Goal: Information Seeking & Learning: Learn about a topic

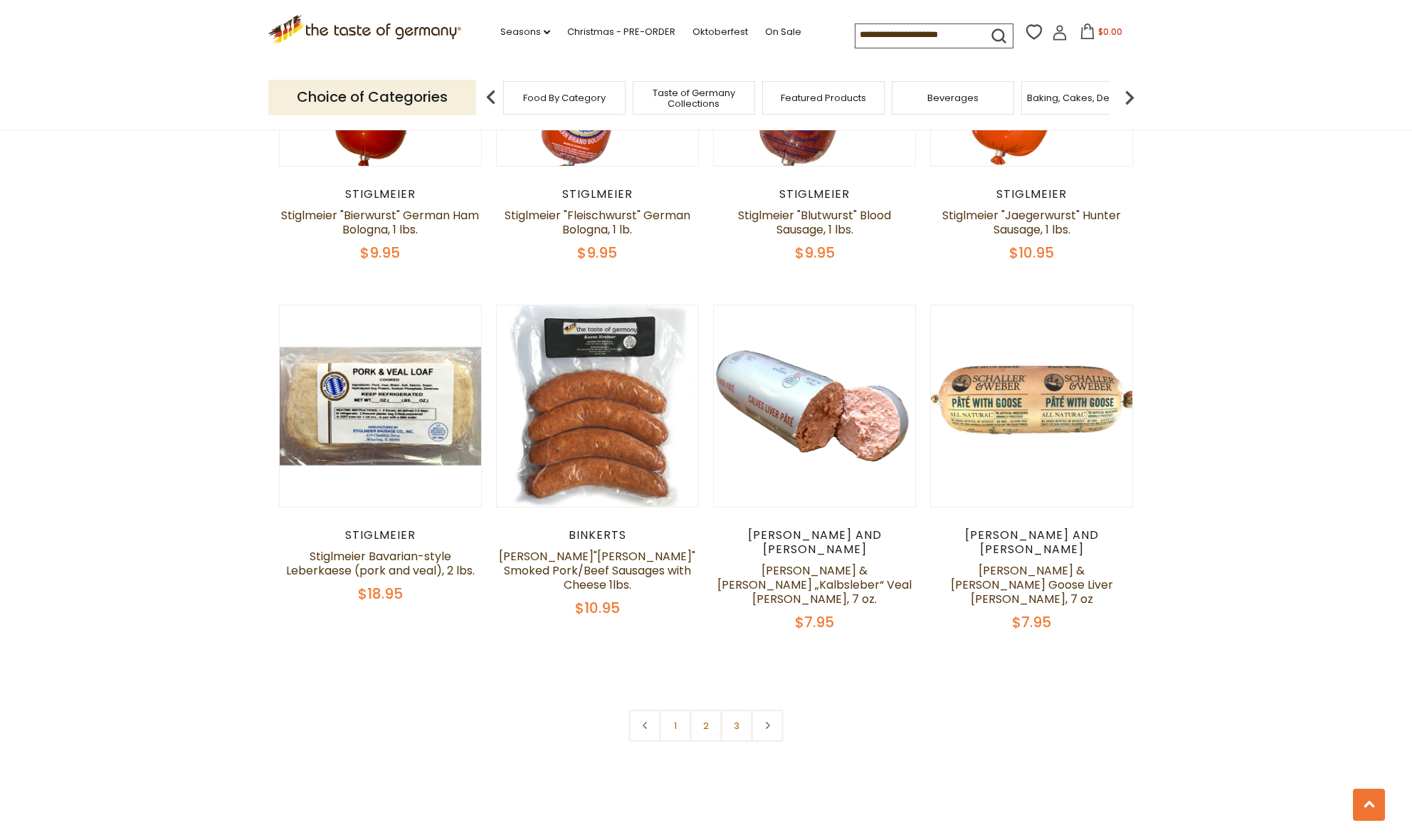
scroll to position [3277, 0]
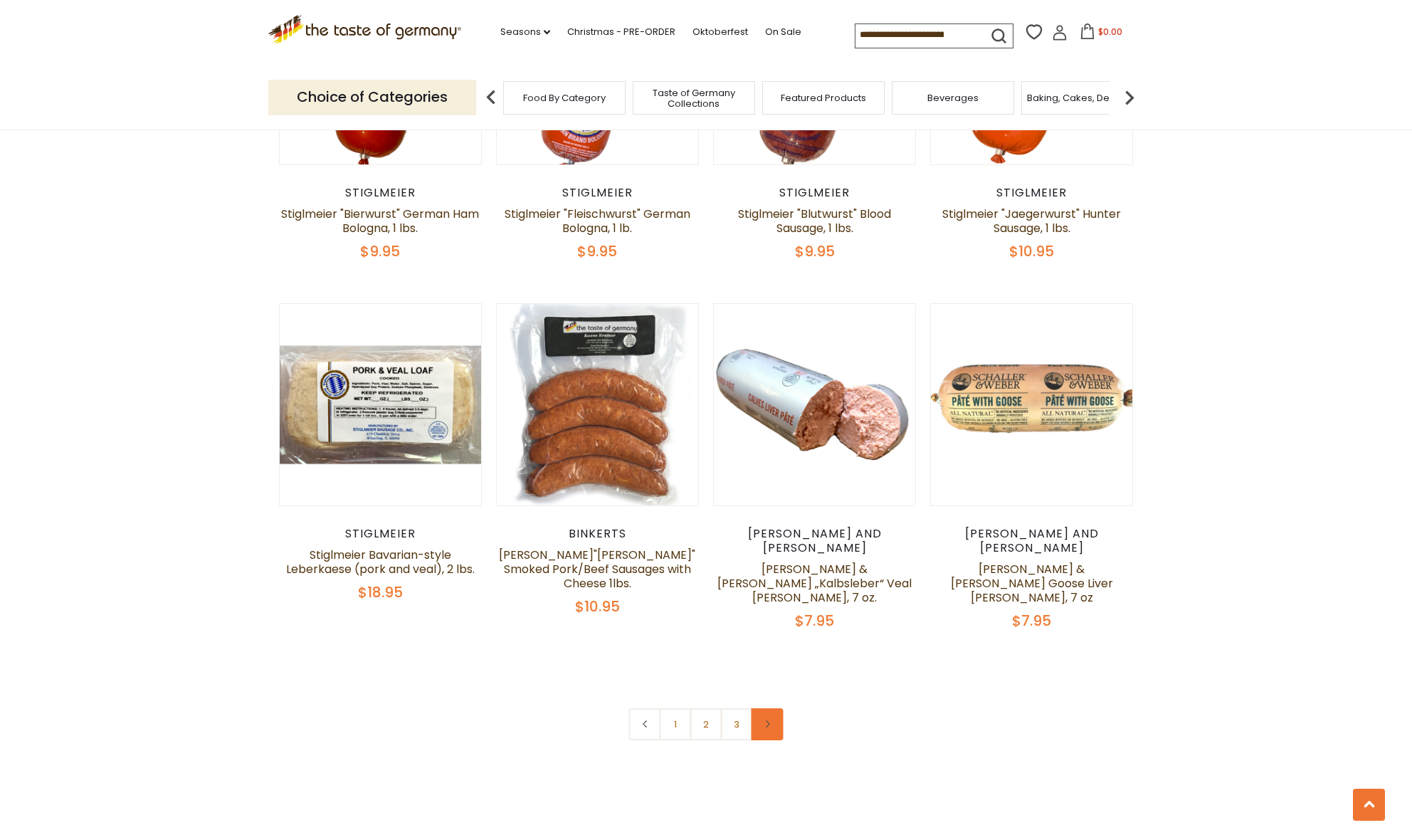
click at [768, 708] on link at bounding box center [767, 724] width 32 height 32
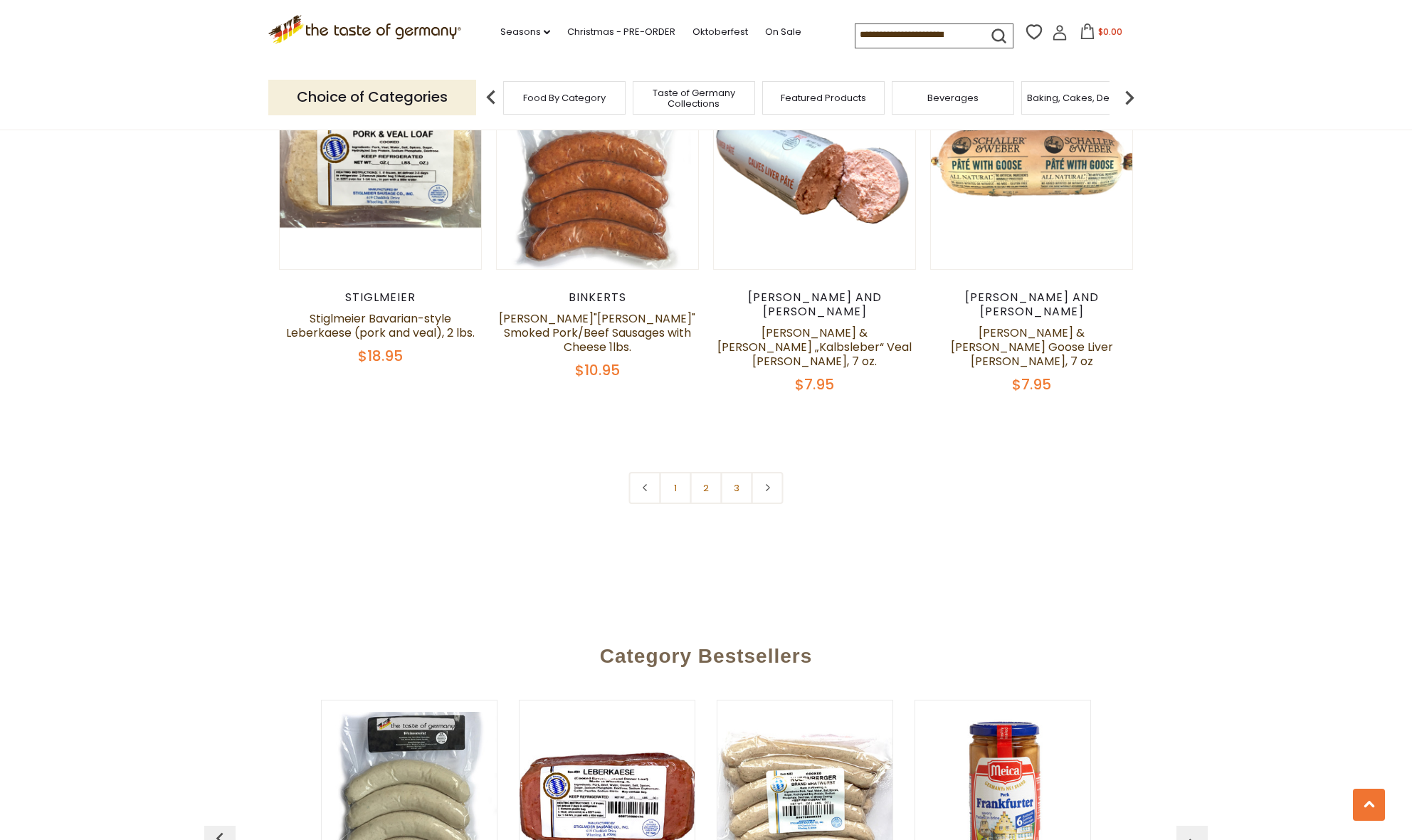
scroll to position [3514, 0]
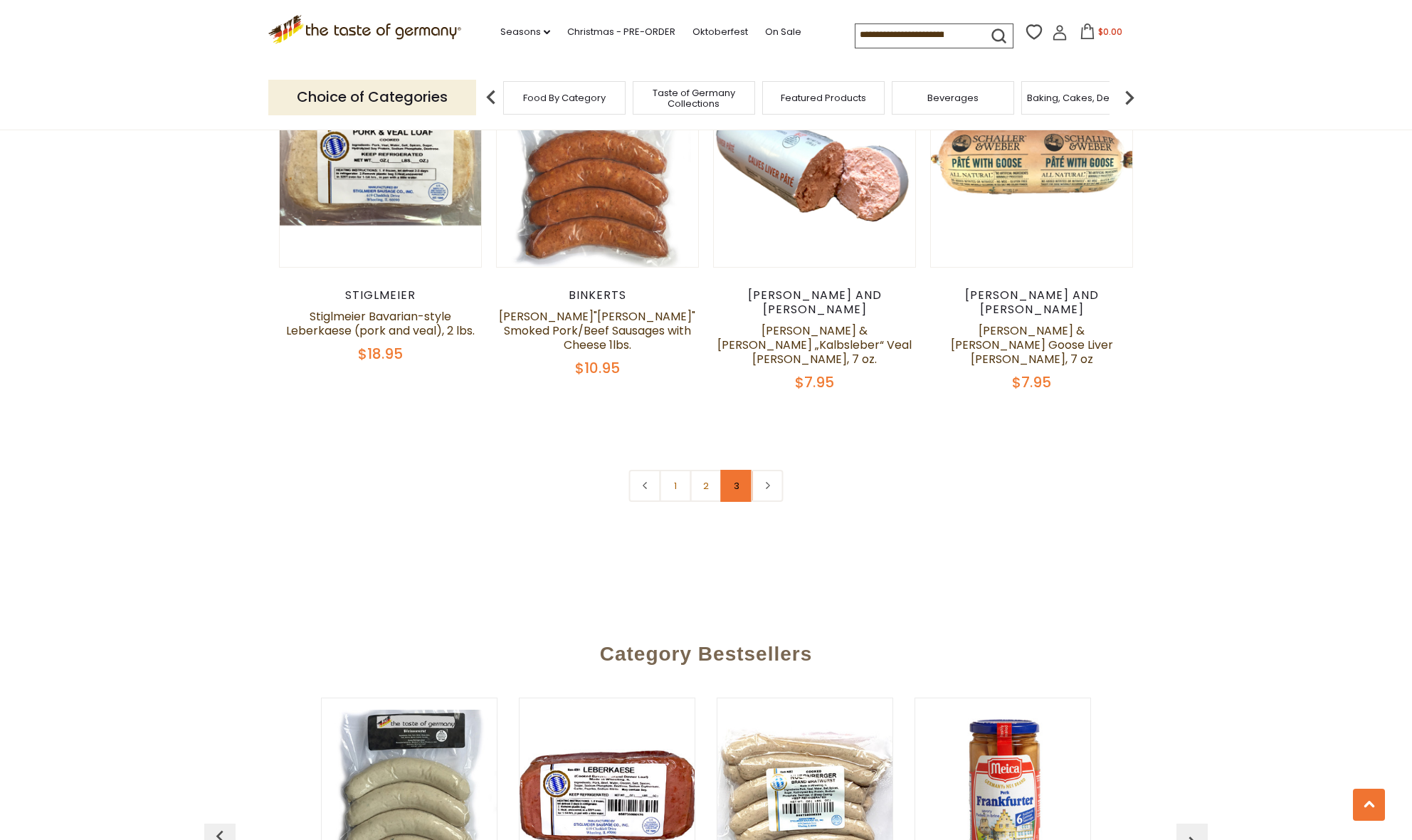
click at [730, 470] on link "3" at bounding box center [737, 485] width 32 height 32
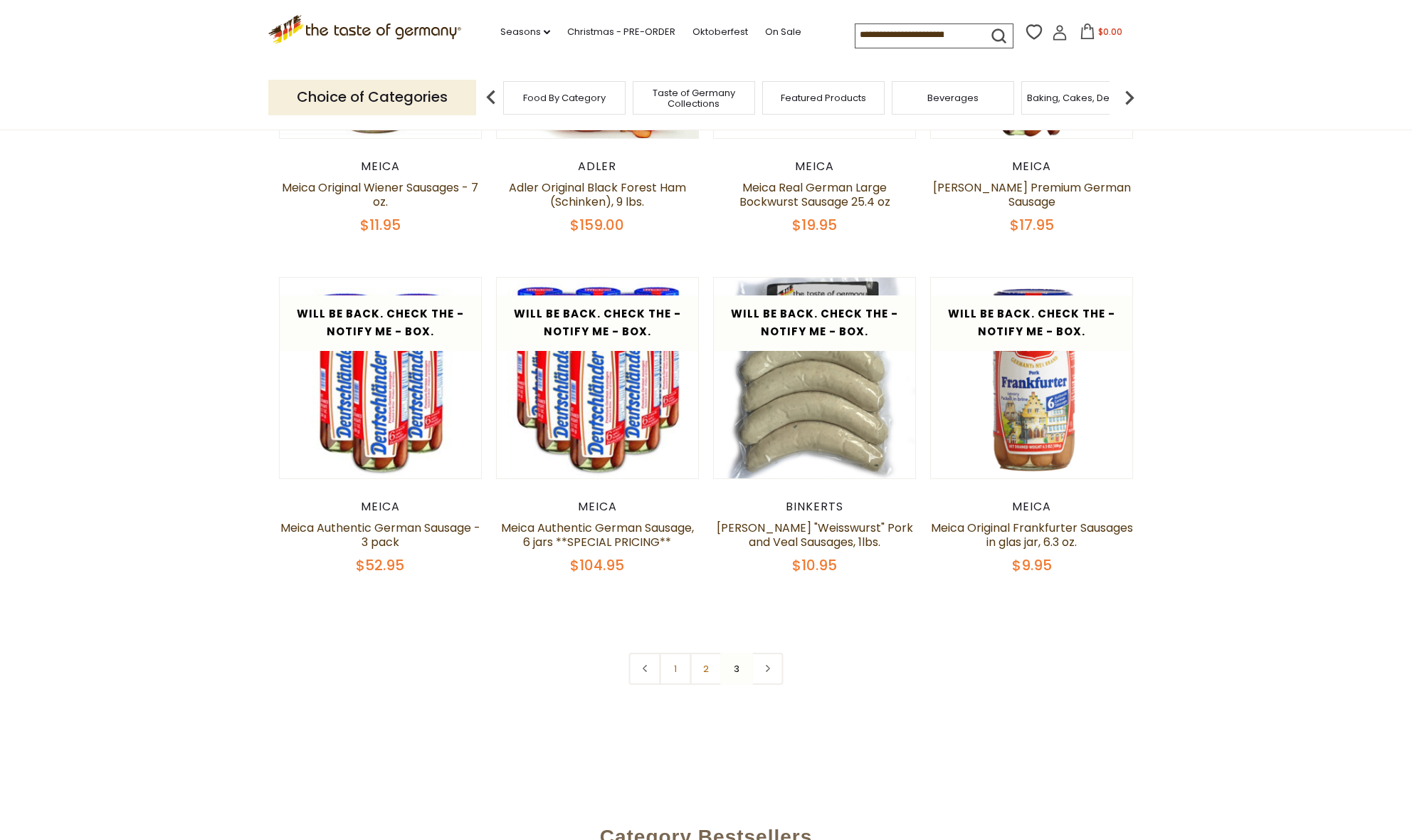
scroll to position [704, 0]
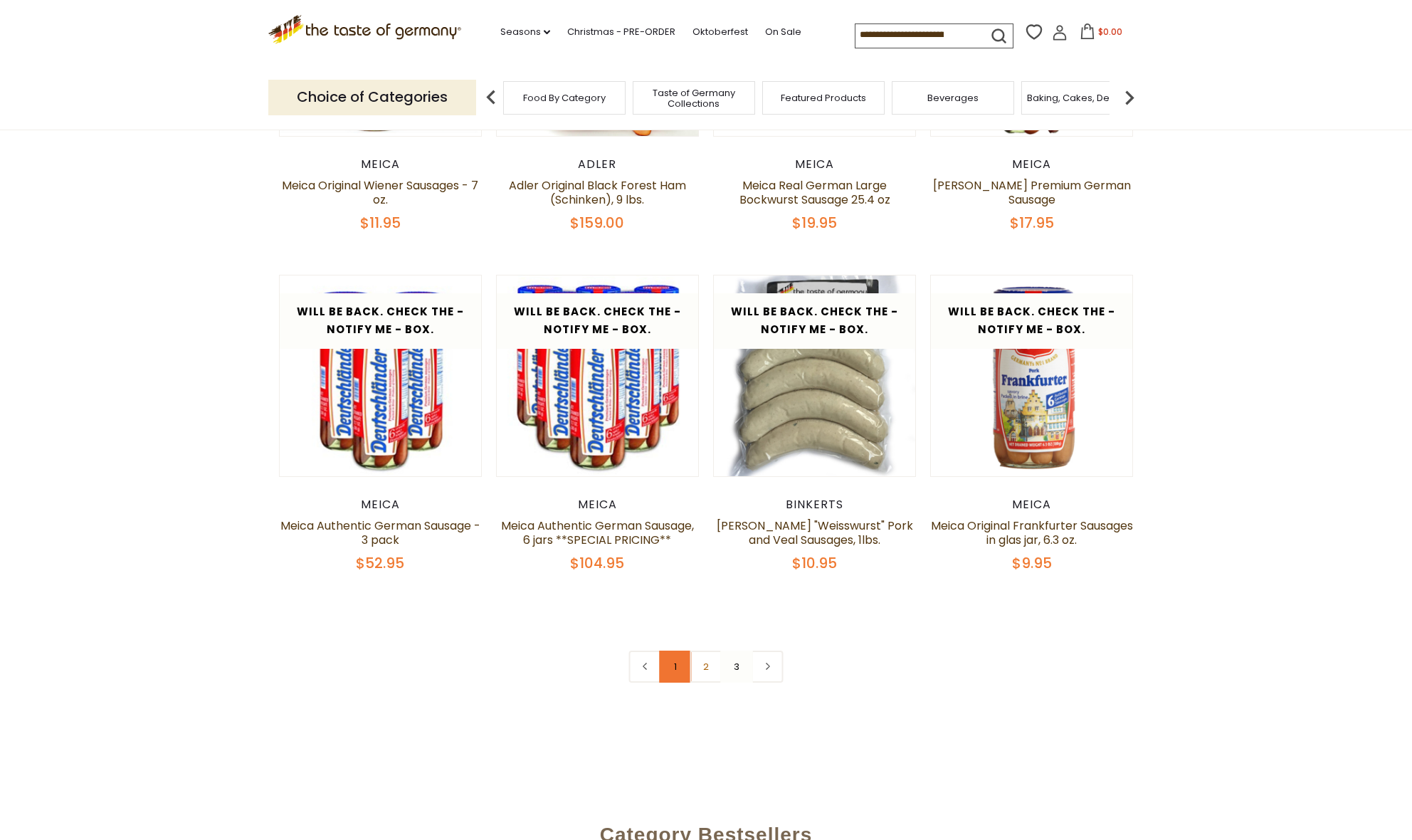
click at [669, 665] on link "1" at bounding box center [675, 666] width 32 height 32
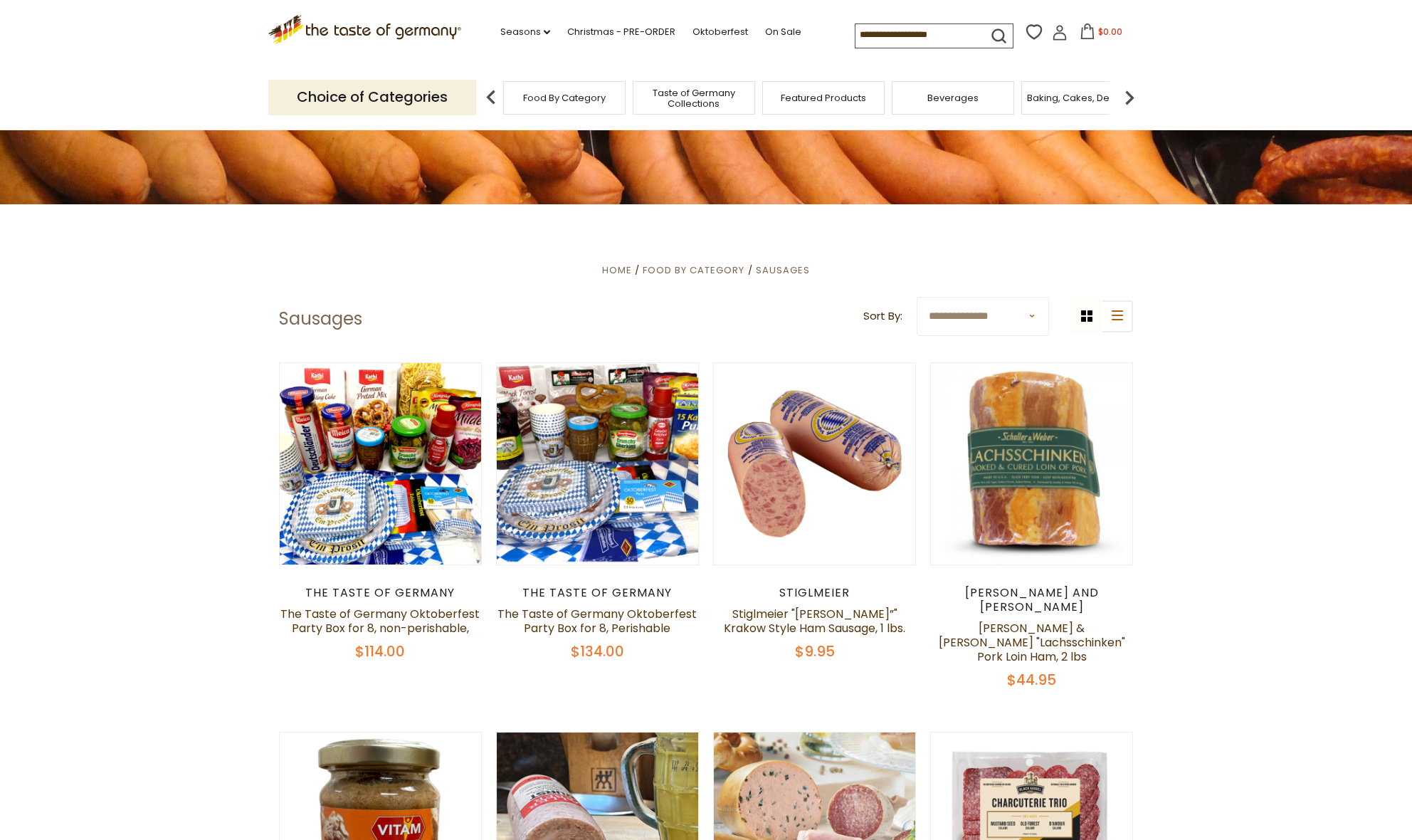
scroll to position [276, 0]
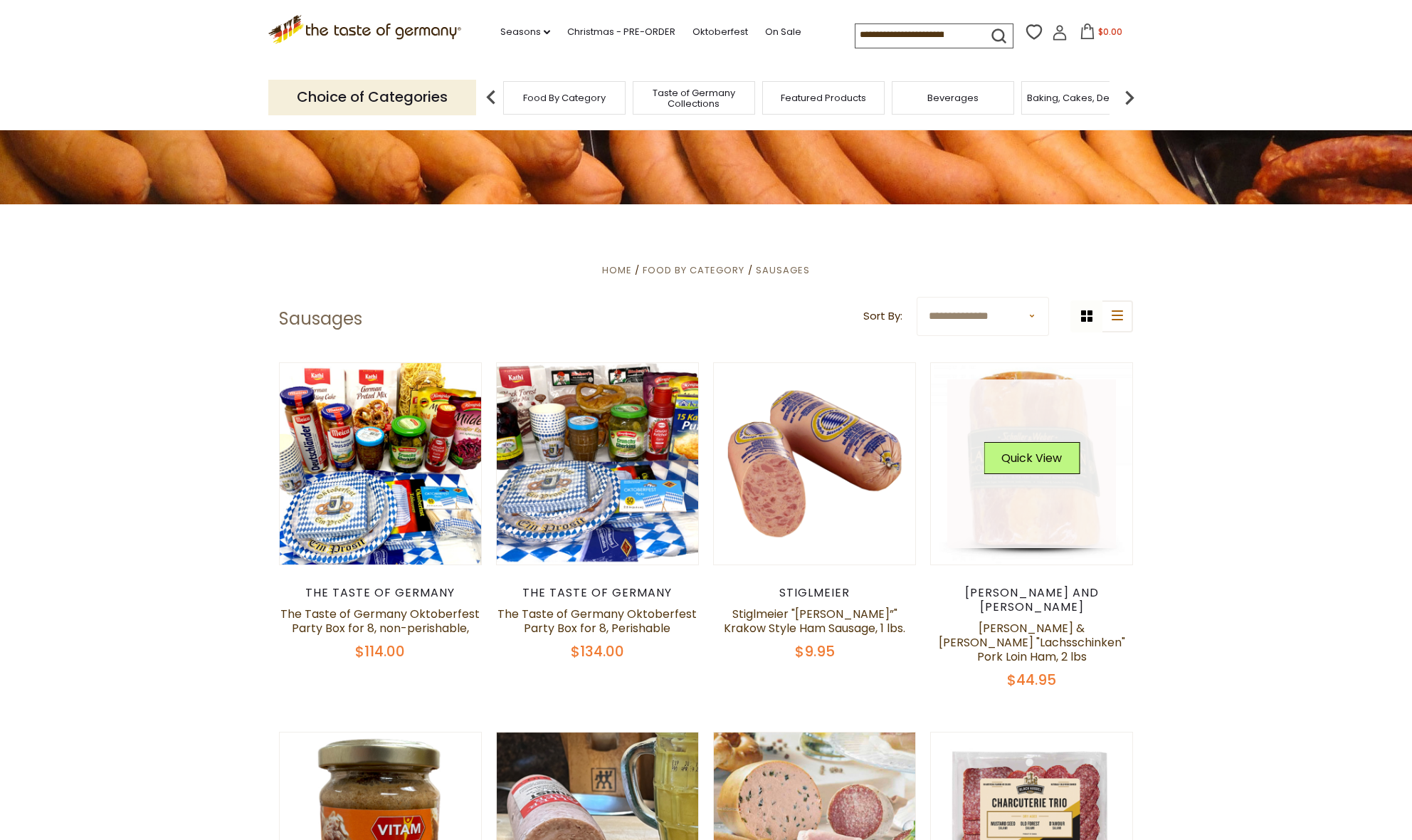
click at [1040, 479] on div "Quick View" at bounding box center [1031, 463] width 96 height 43
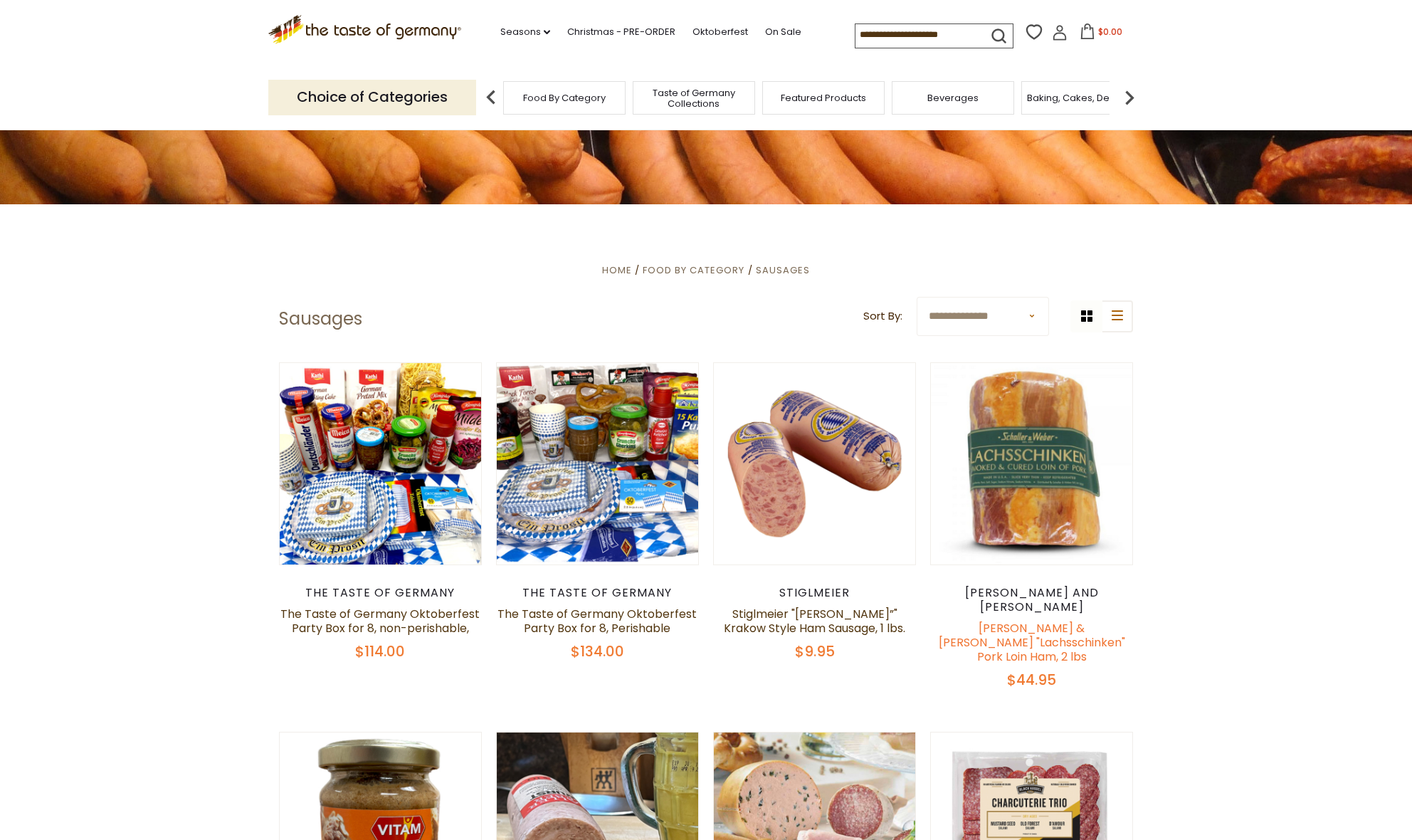
click at [1035, 624] on link "[PERSON_NAME] & [PERSON_NAME] "Lachsschinken" Pork Loin Ham, 2 lbs" at bounding box center [1032, 642] width 186 height 45
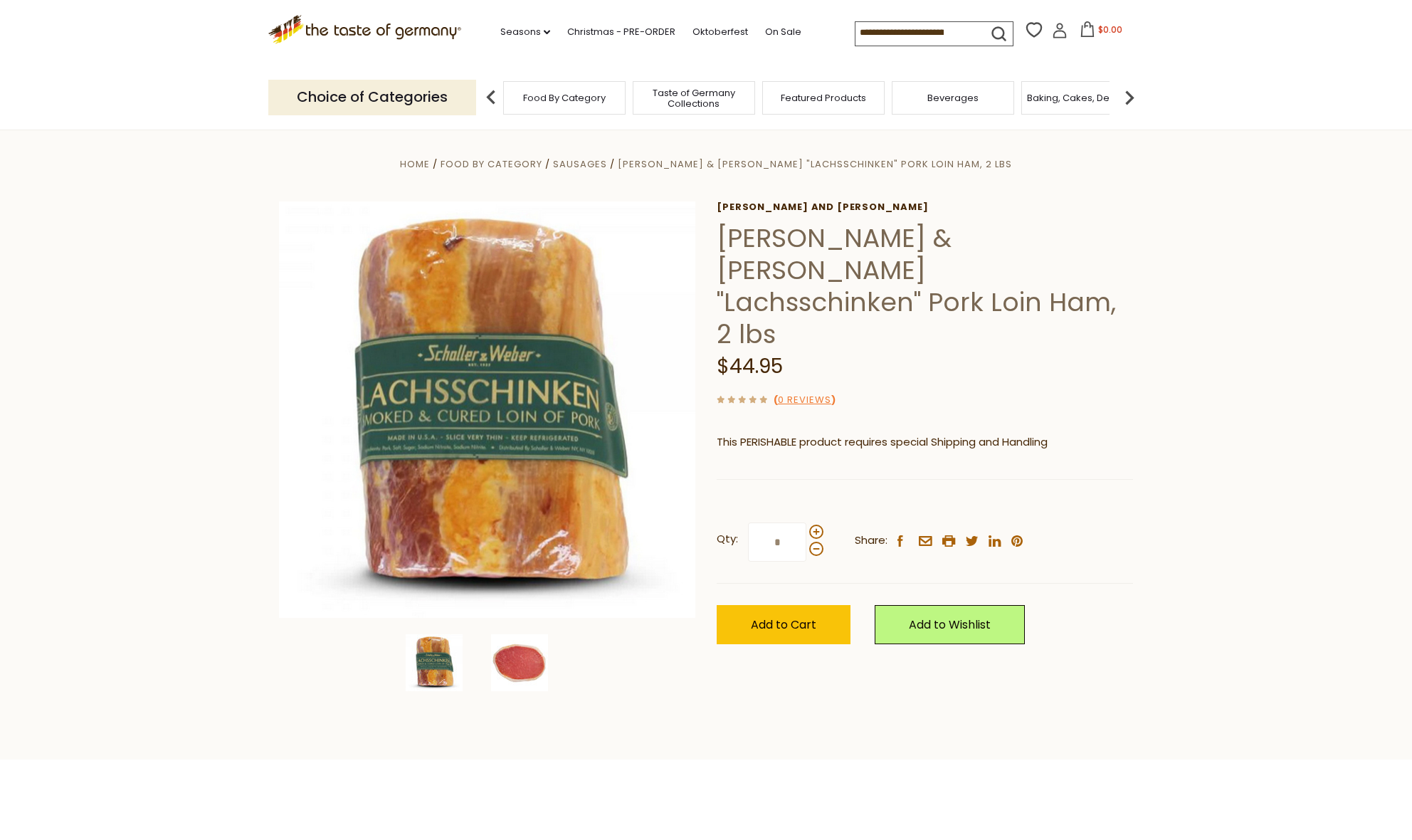
click at [509, 659] on img at bounding box center [519, 662] width 57 height 57
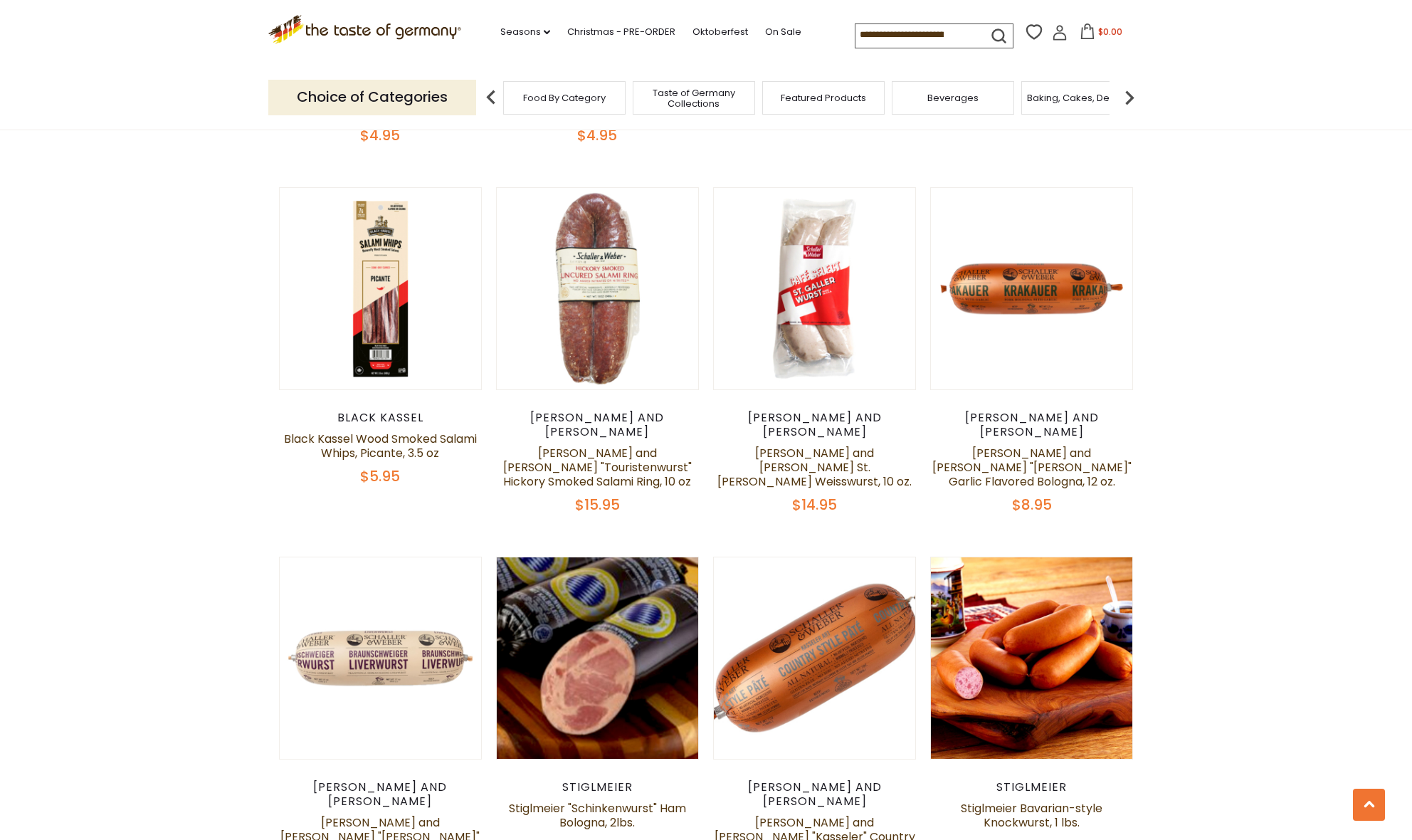
scroll to position [1554, 0]
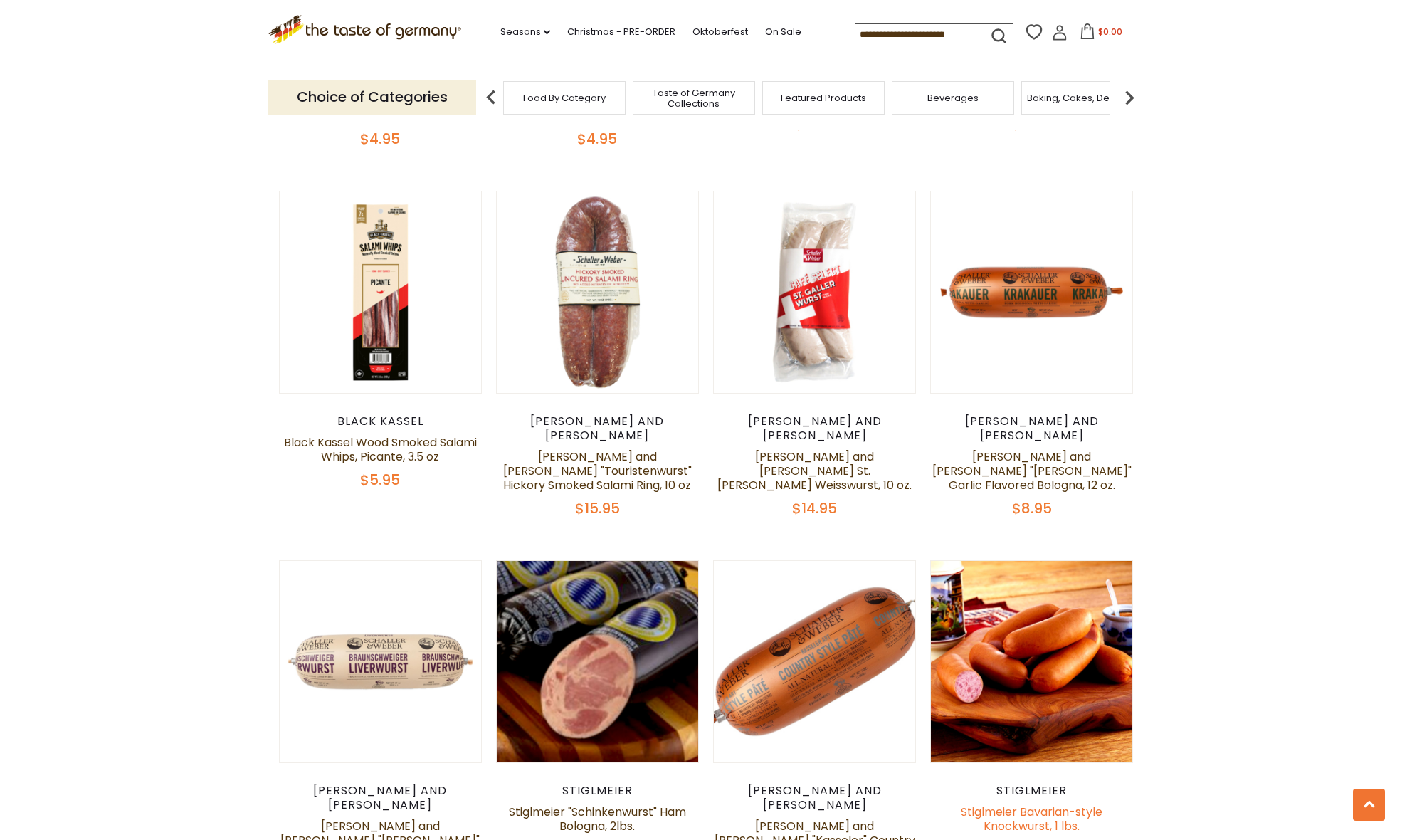
click at [1041, 803] on link "Stiglmeier Bavarian-style Knockwurst, 1 lbs." at bounding box center [1031, 818] width 141 height 31
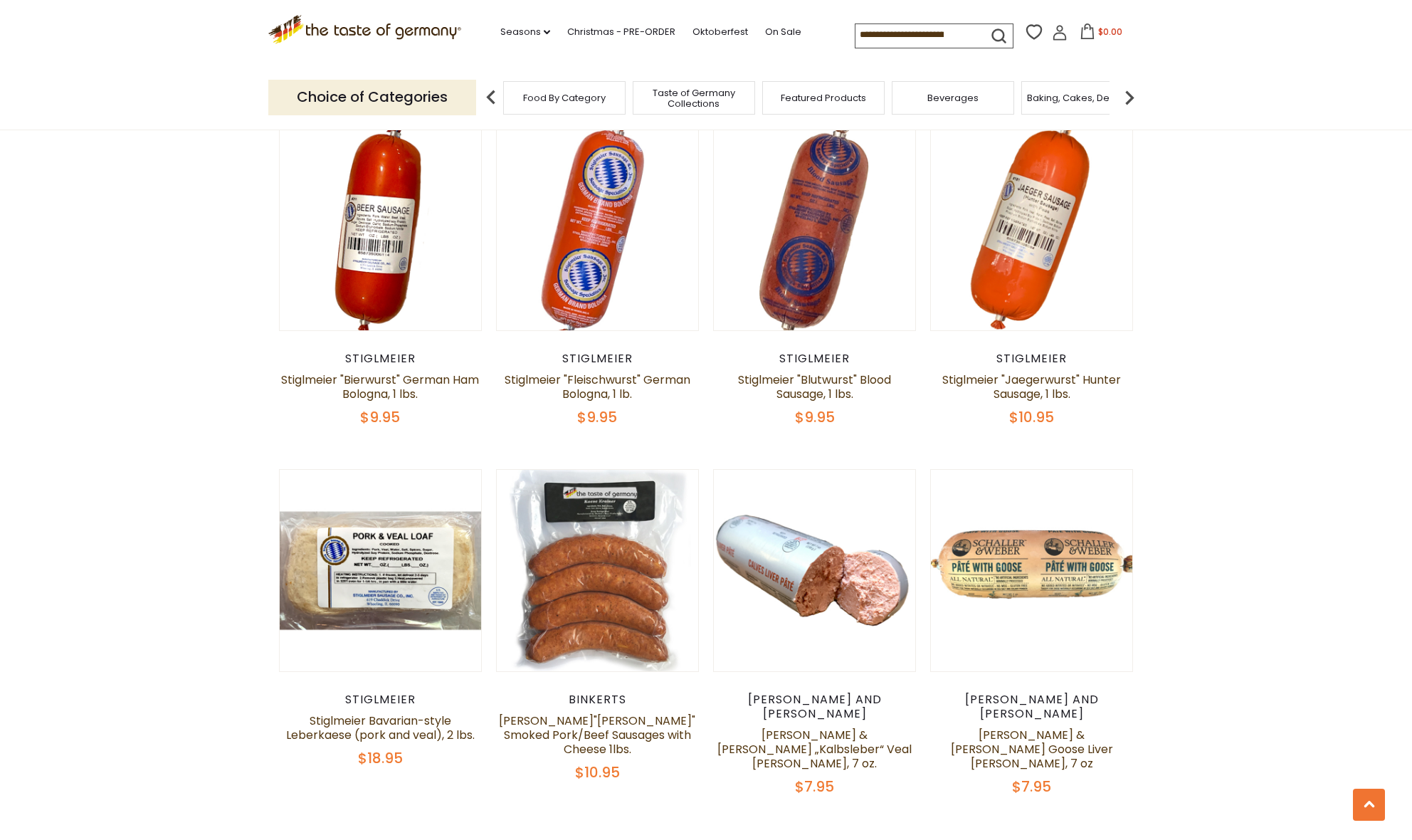
scroll to position [3112, 0]
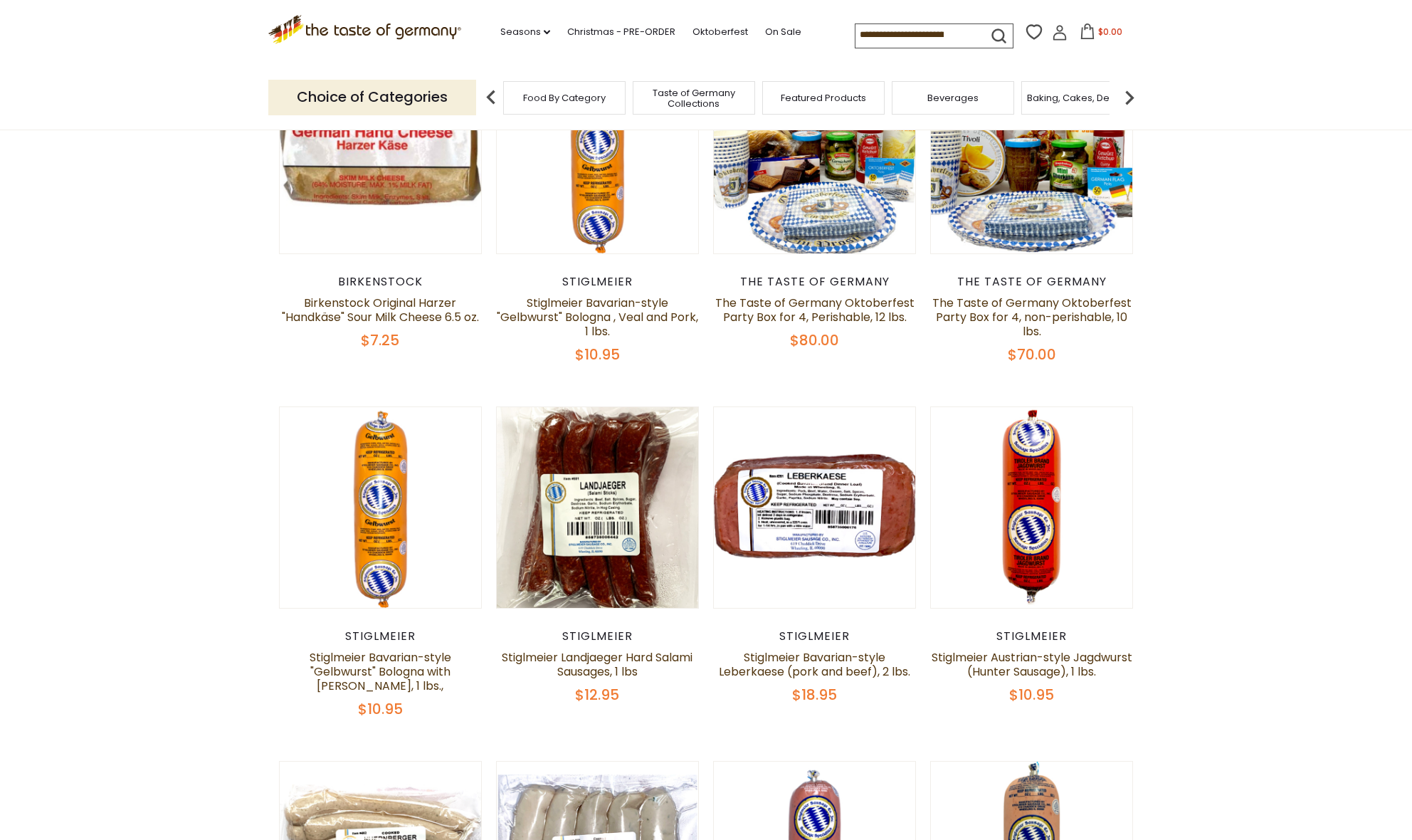
scroll to position [587, 0]
click at [839, 671] on link "Stiglmeier Bavarian-style Leberkaese (pork and beef), 2 lbs." at bounding box center [815, 663] width 191 height 31
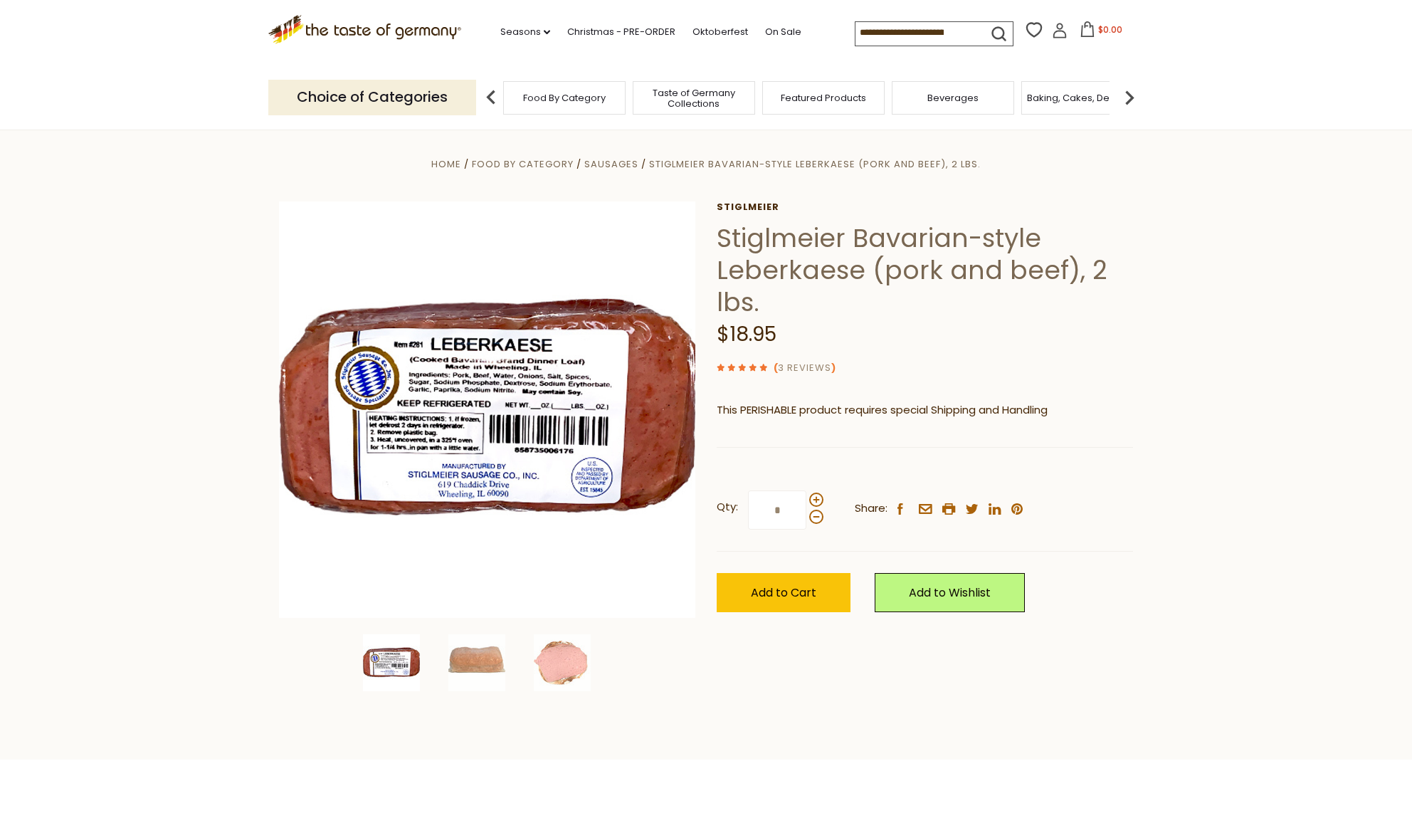
click at [804, 367] on link "3 Reviews" at bounding box center [804, 368] width 54 height 15
click at [806, 366] on link "3 Reviews" at bounding box center [804, 368] width 54 height 15
click at [789, 365] on link "3 Reviews" at bounding box center [804, 368] width 54 height 15
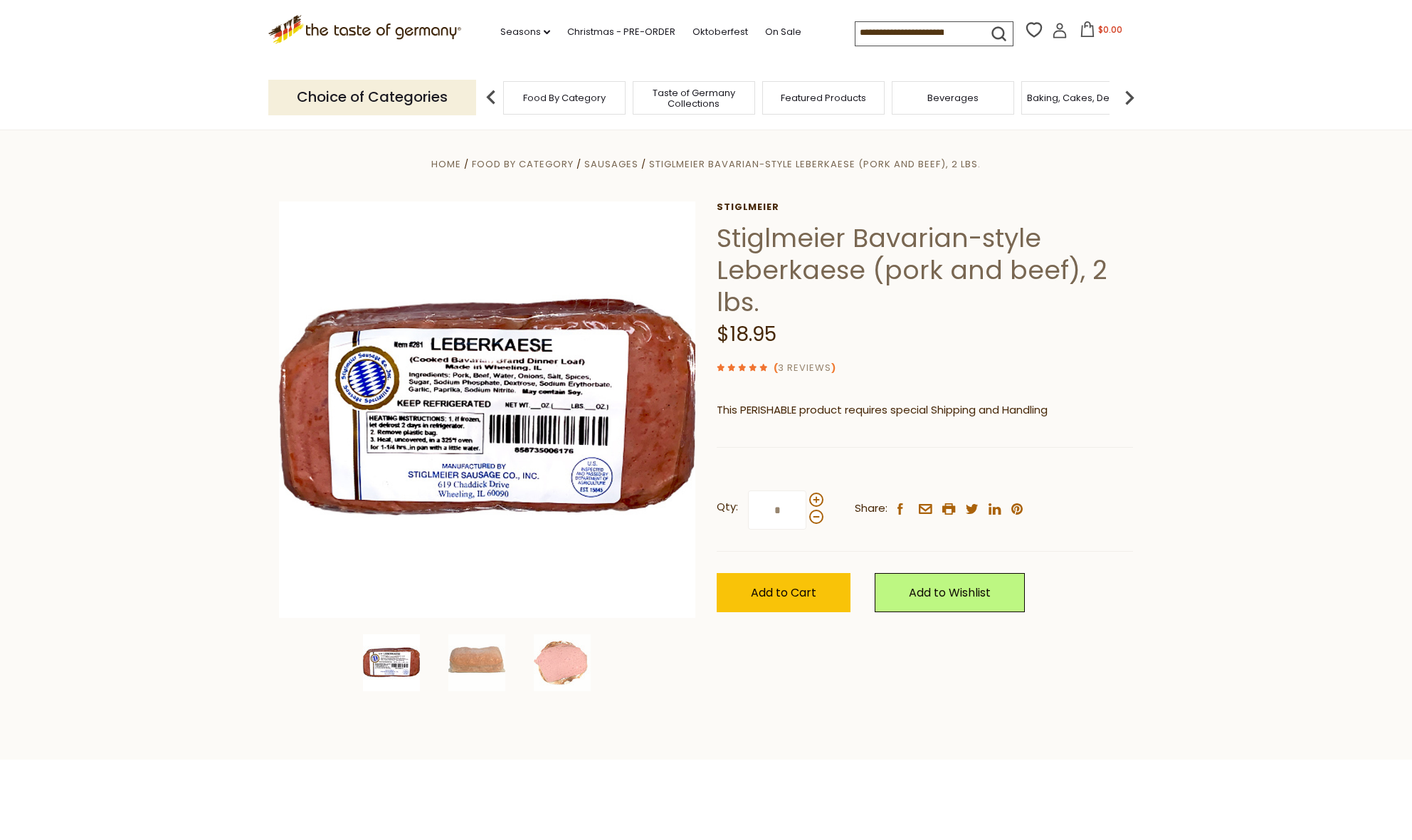
click at [825, 364] on link "3 Reviews" at bounding box center [804, 368] width 54 height 15
click at [757, 366] on span at bounding box center [754, 366] width 11 height 15
click at [818, 362] on link "3 Reviews" at bounding box center [804, 368] width 54 height 15
click at [569, 671] on img at bounding box center [562, 662] width 57 height 57
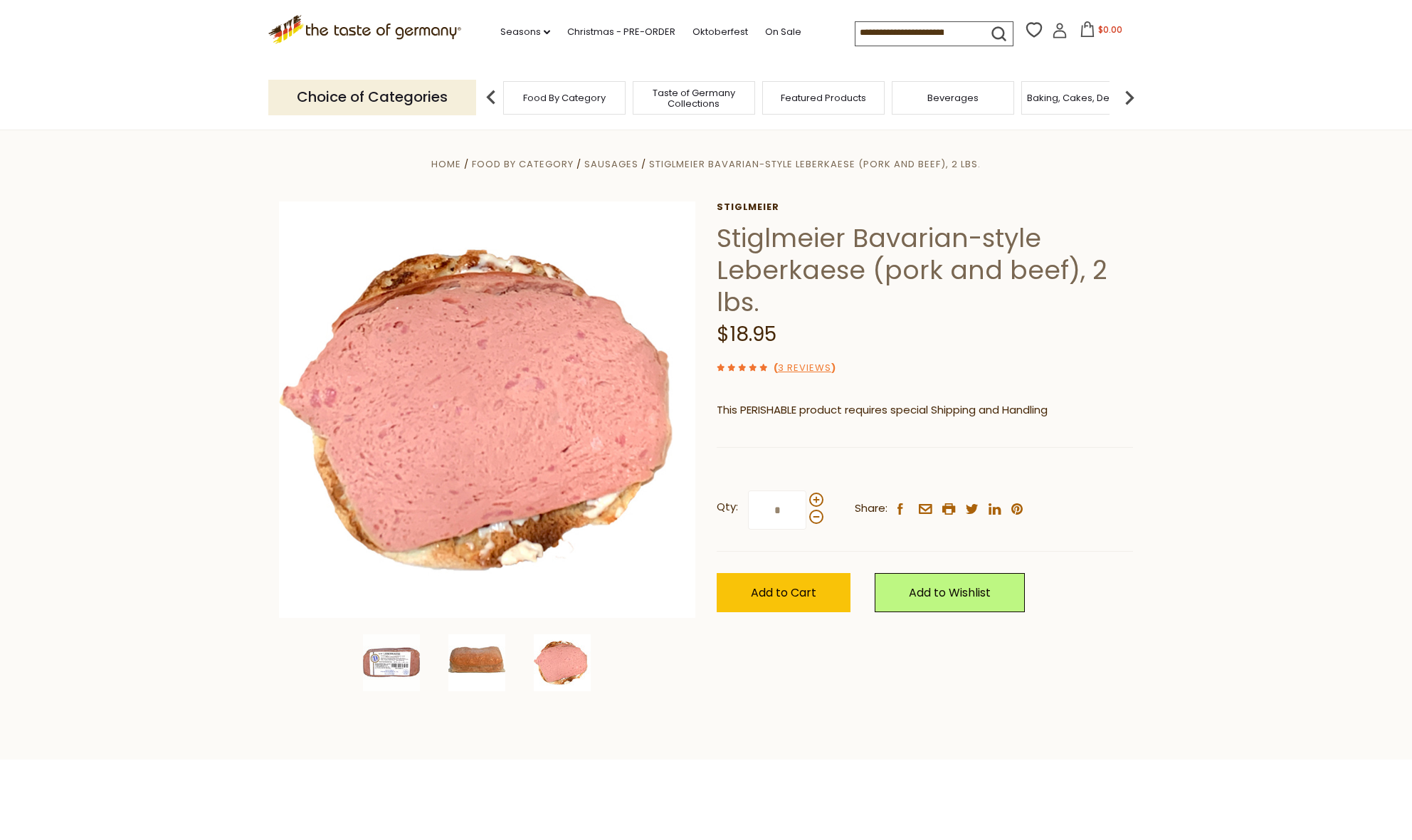
click at [479, 666] on img at bounding box center [477, 662] width 57 height 57
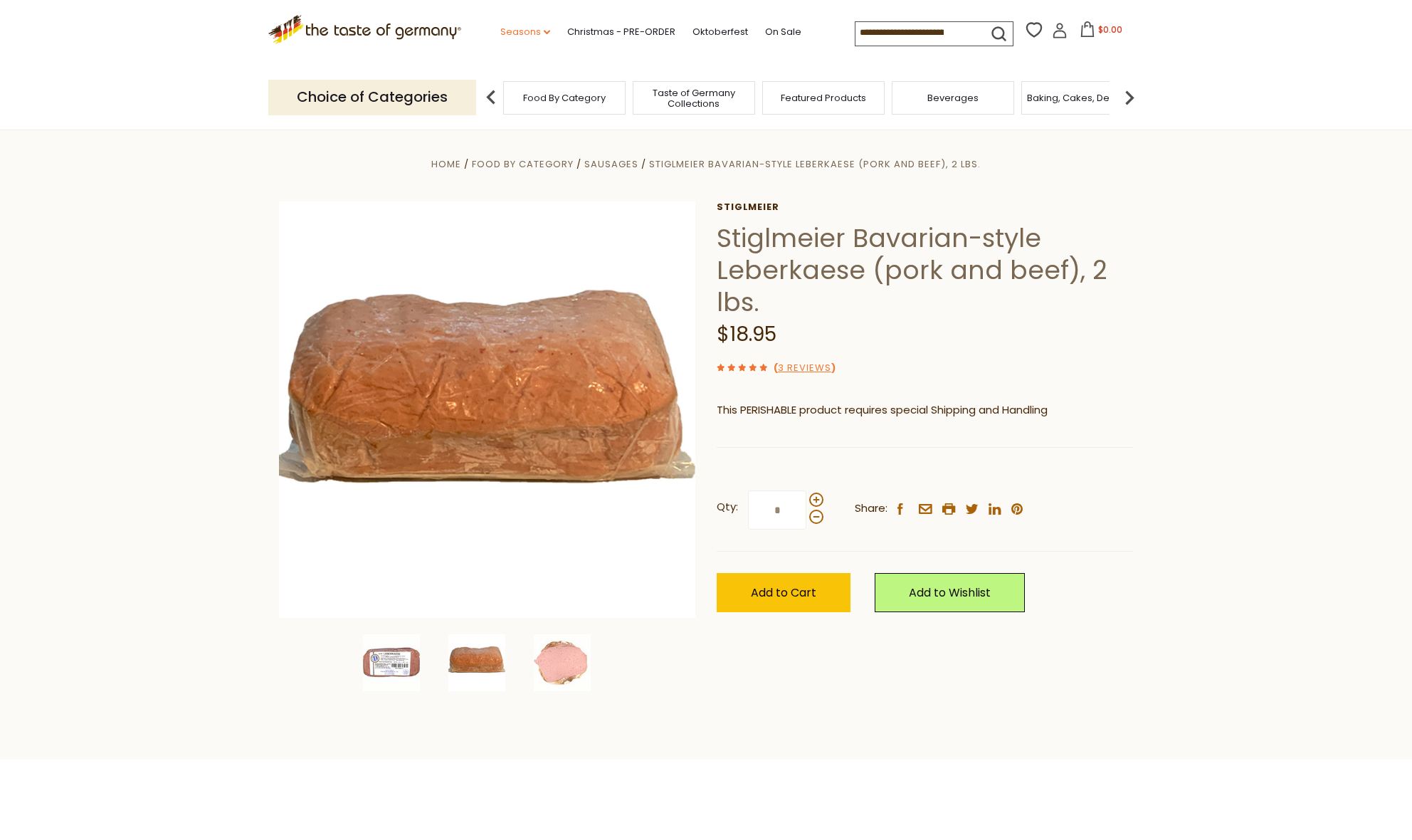
click at [501, 28] on link "Seasons dropdown_arrow" at bounding box center [525, 32] width 50 height 16
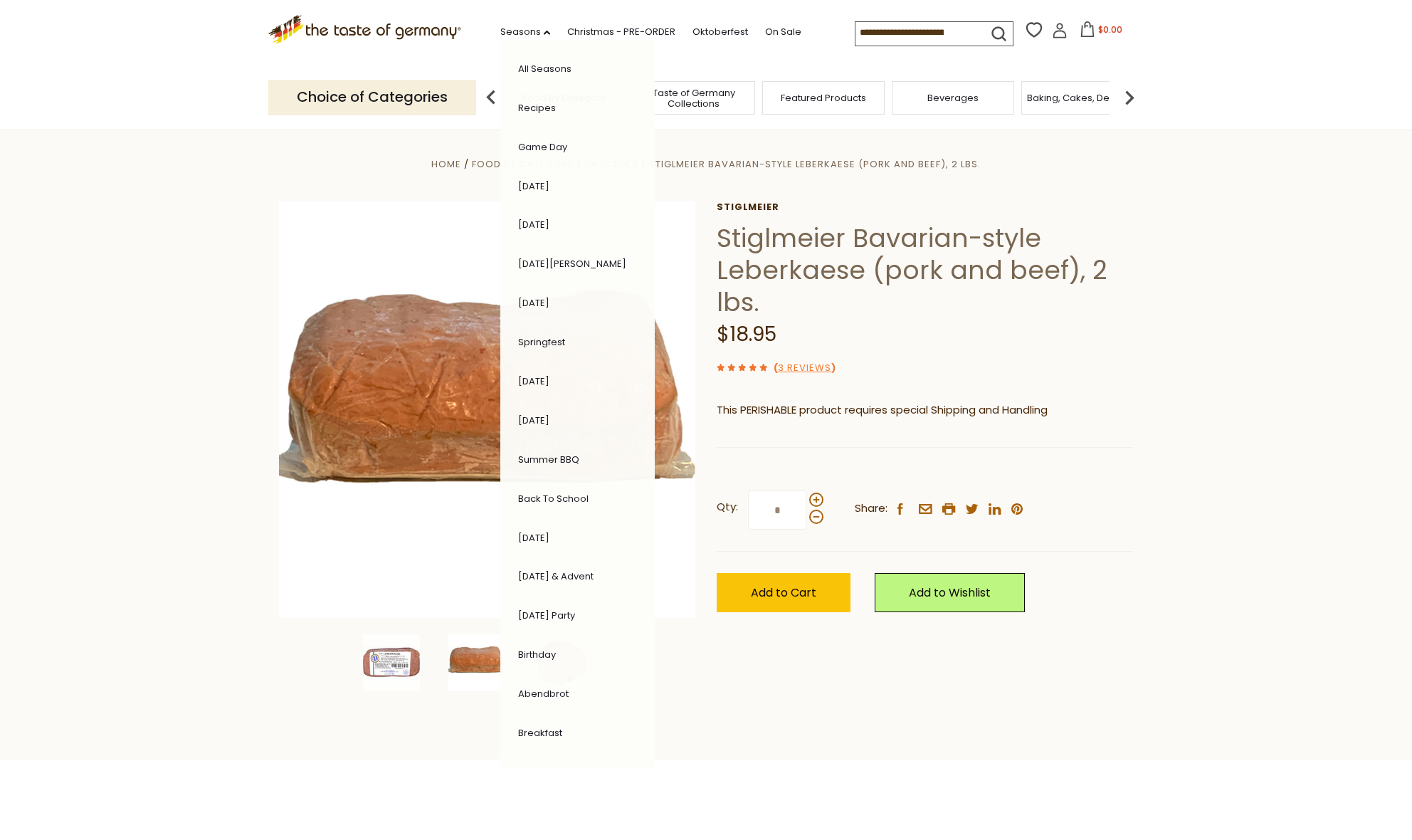
click at [276, 146] on section "Home Food By Category Sausages Stiglmeier Bavarian-style Leberkaese (pork and b…" at bounding box center [706, 442] width 1412 height 633
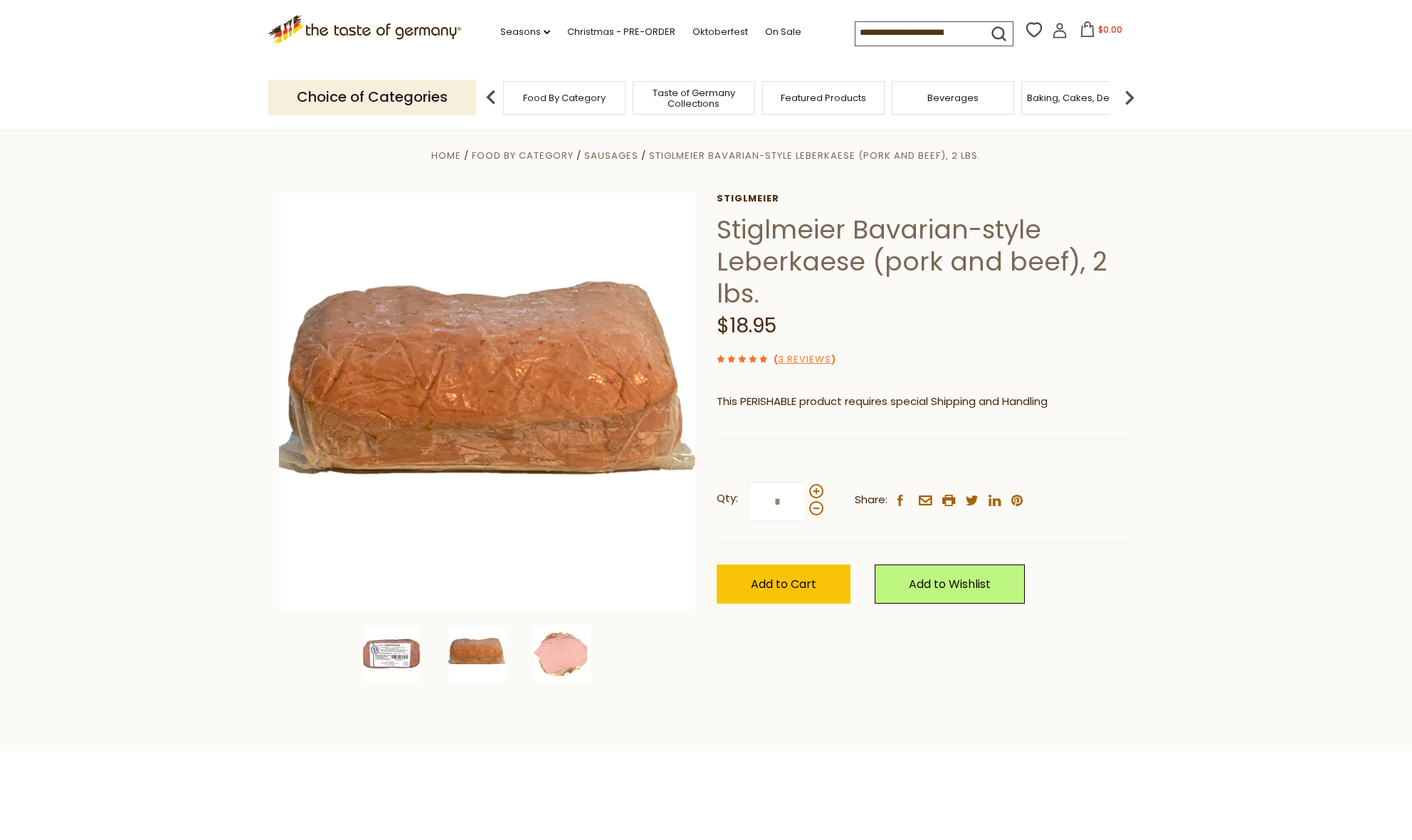
scroll to position [10, 1]
click at [1129, 96] on img at bounding box center [1129, 97] width 28 height 28
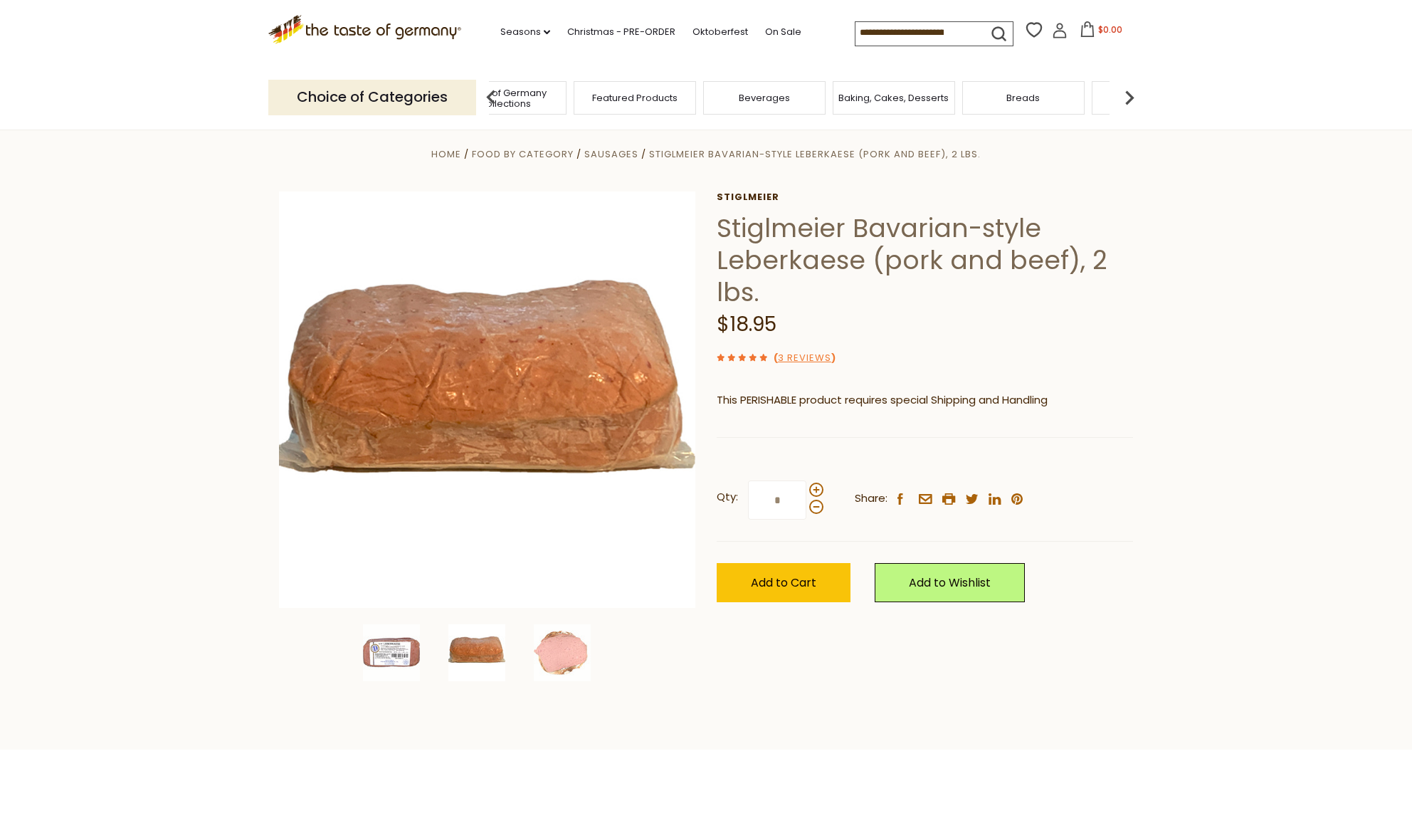
click at [1134, 94] on img at bounding box center [1129, 97] width 28 height 28
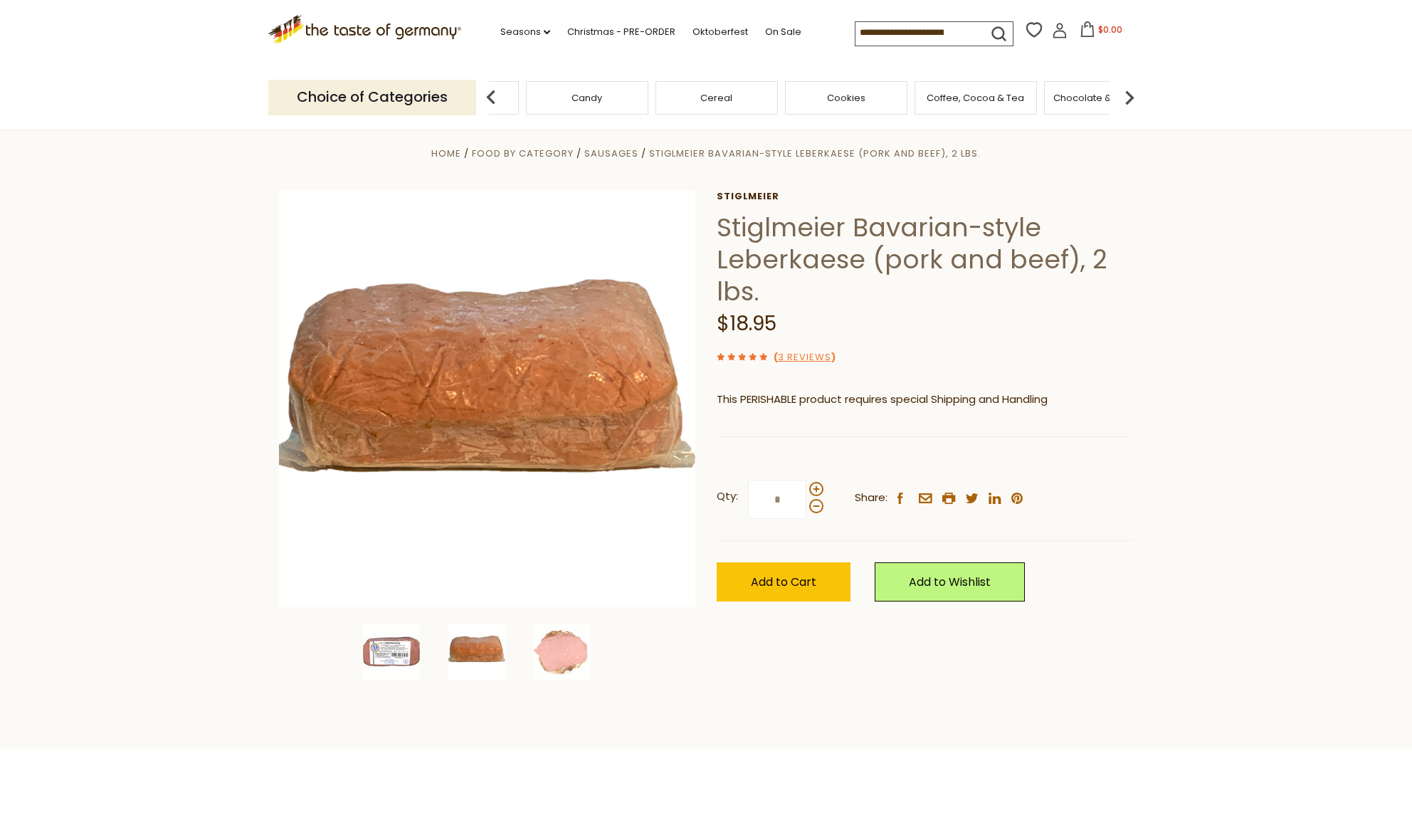
click at [1134, 94] on img at bounding box center [1129, 97] width 28 height 28
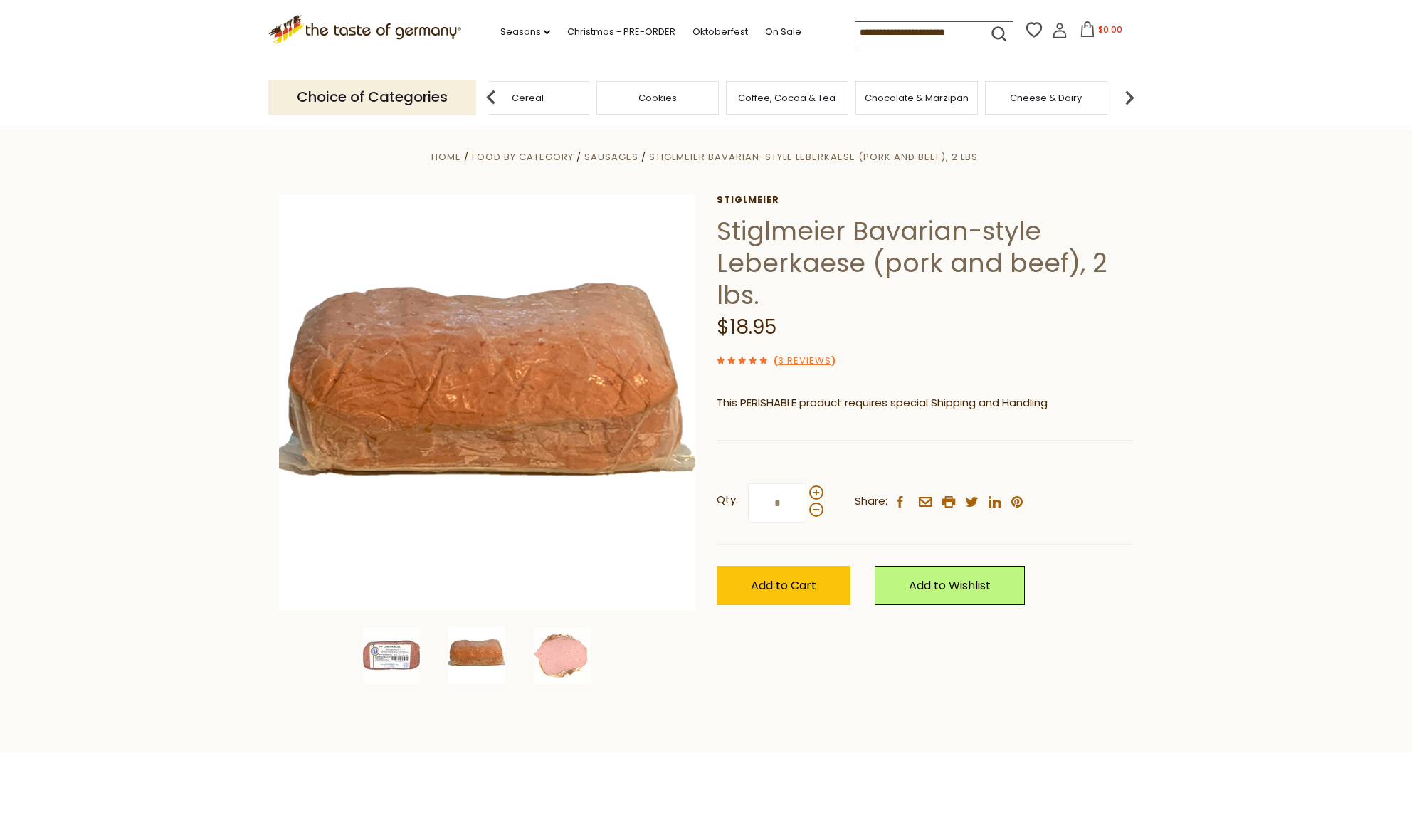
click at [798, 101] on span "Coffee, Cocoa & Tea" at bounding box center [787, 97] width 97 height 11
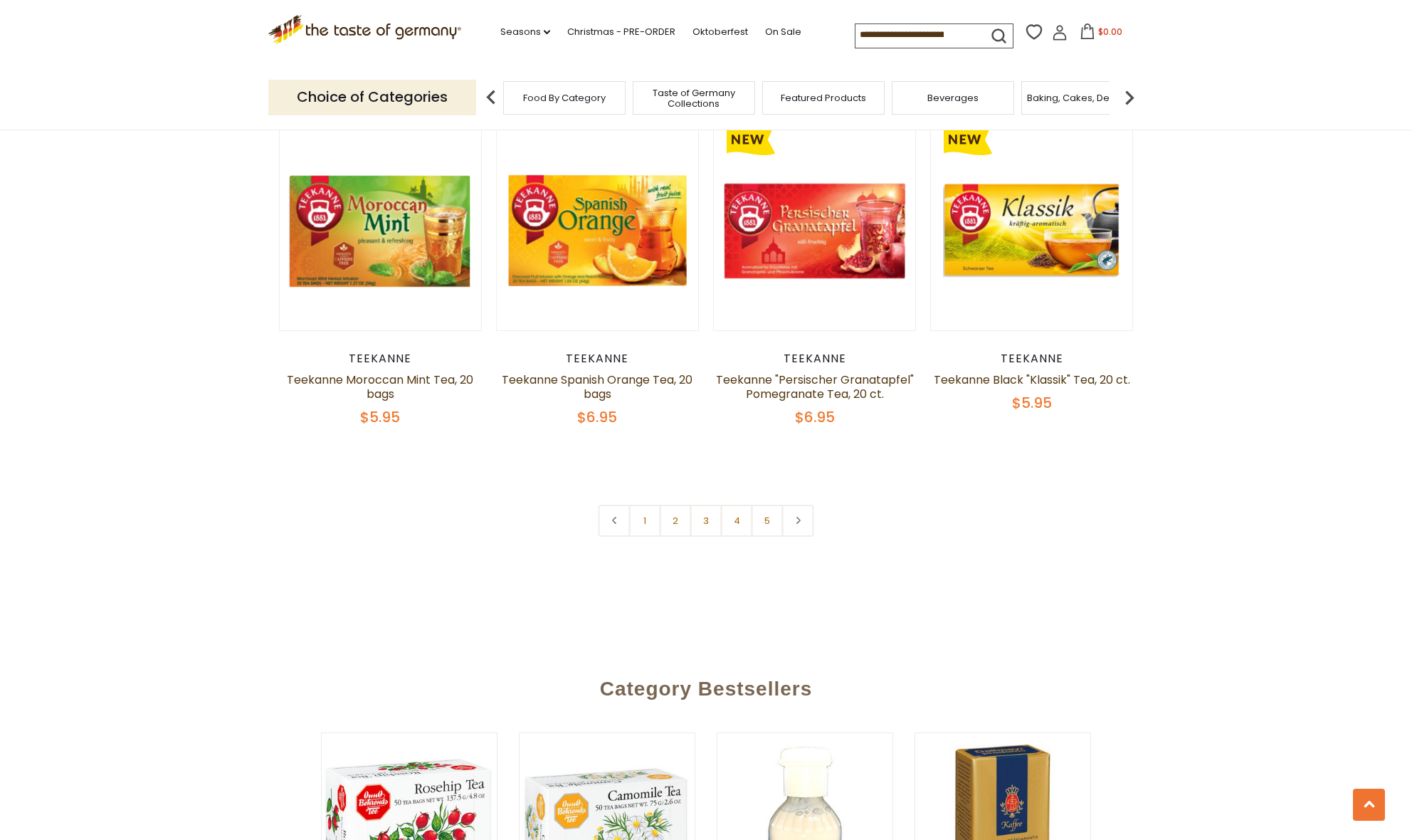
scroll to position [3277, 0]
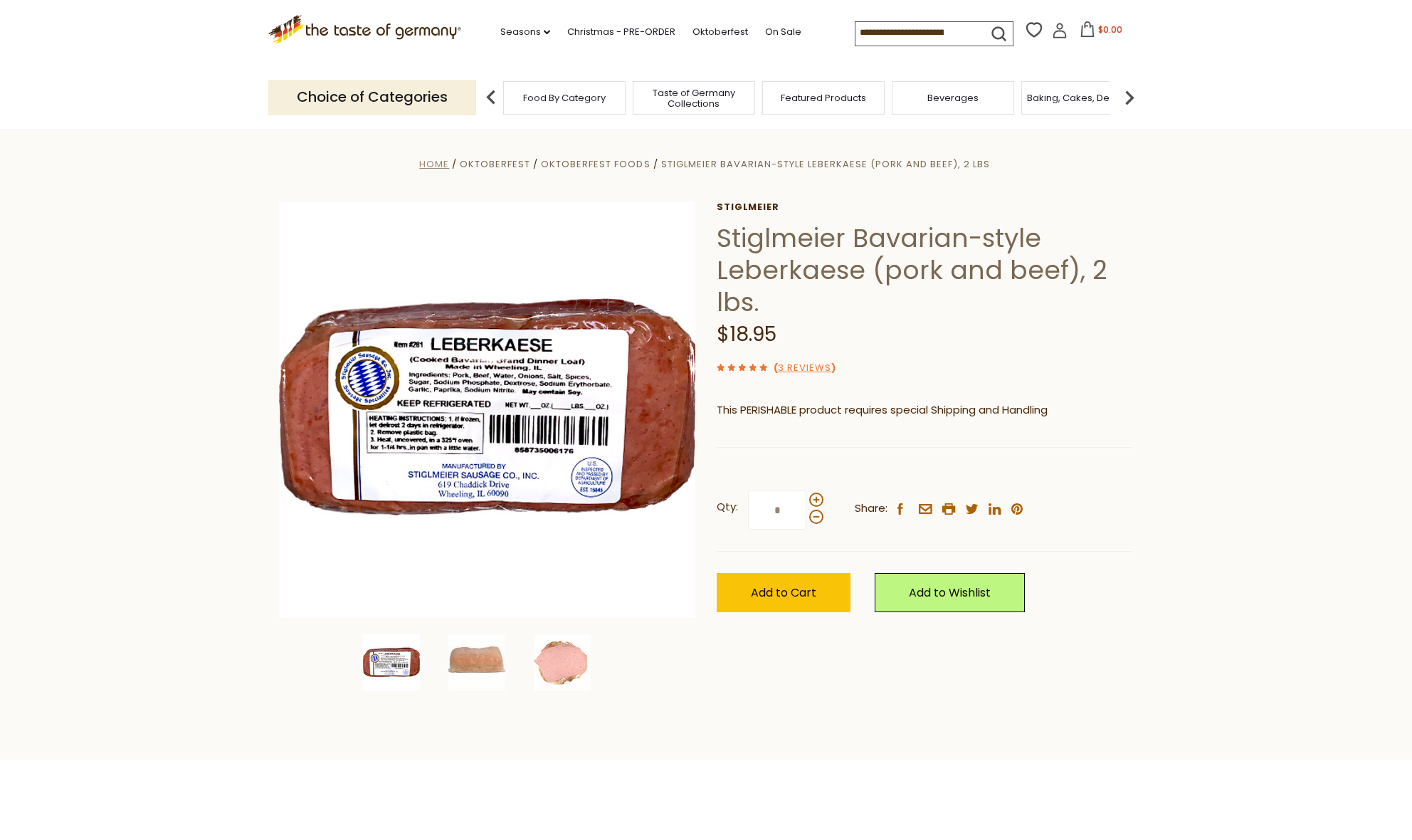
click at [427, 165] on span "Home" at bounding box center [434, 163] width 30 height 13
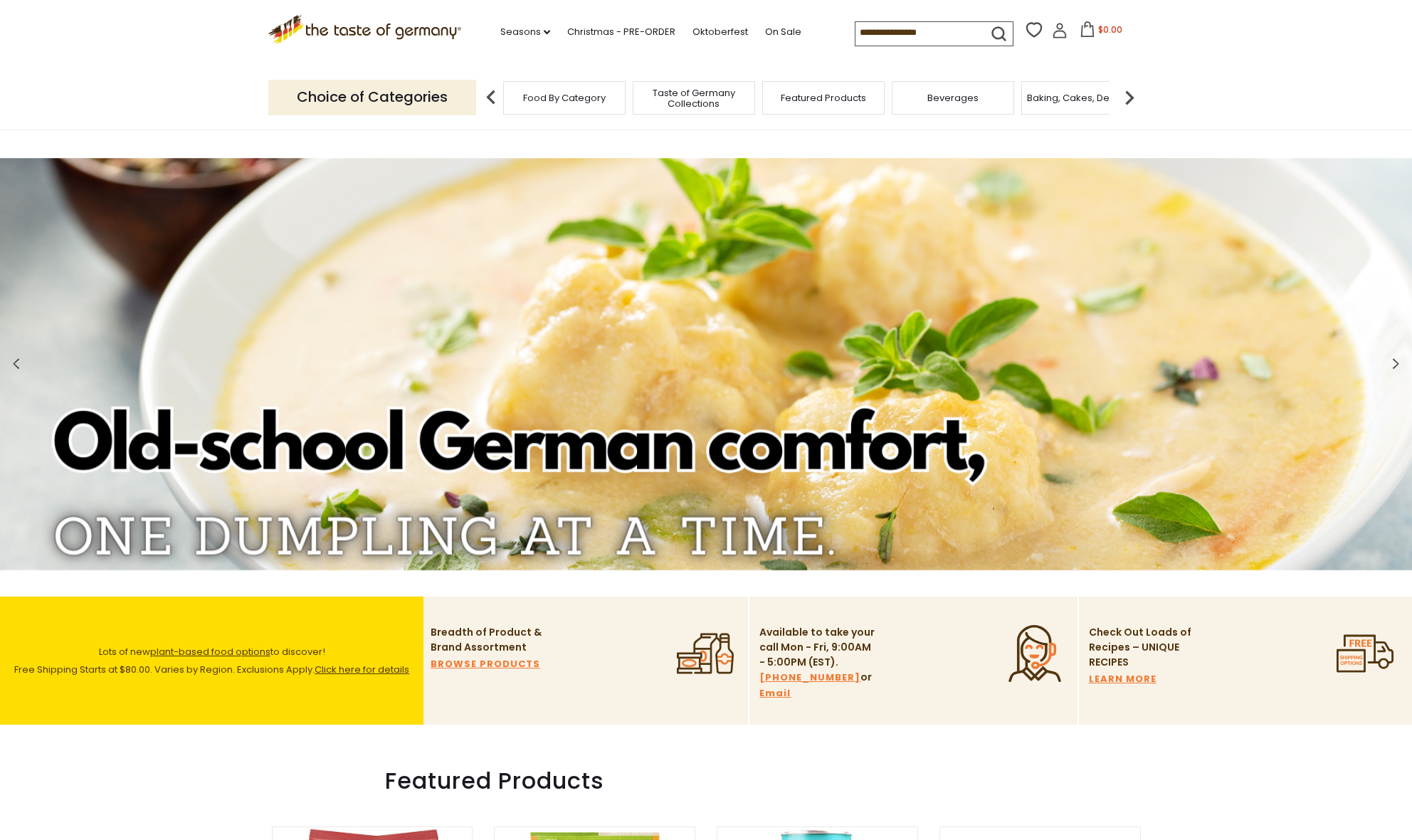
click at [578, 97] on span "Food By Category" at bounding box center [565, 97] width 83 height 11
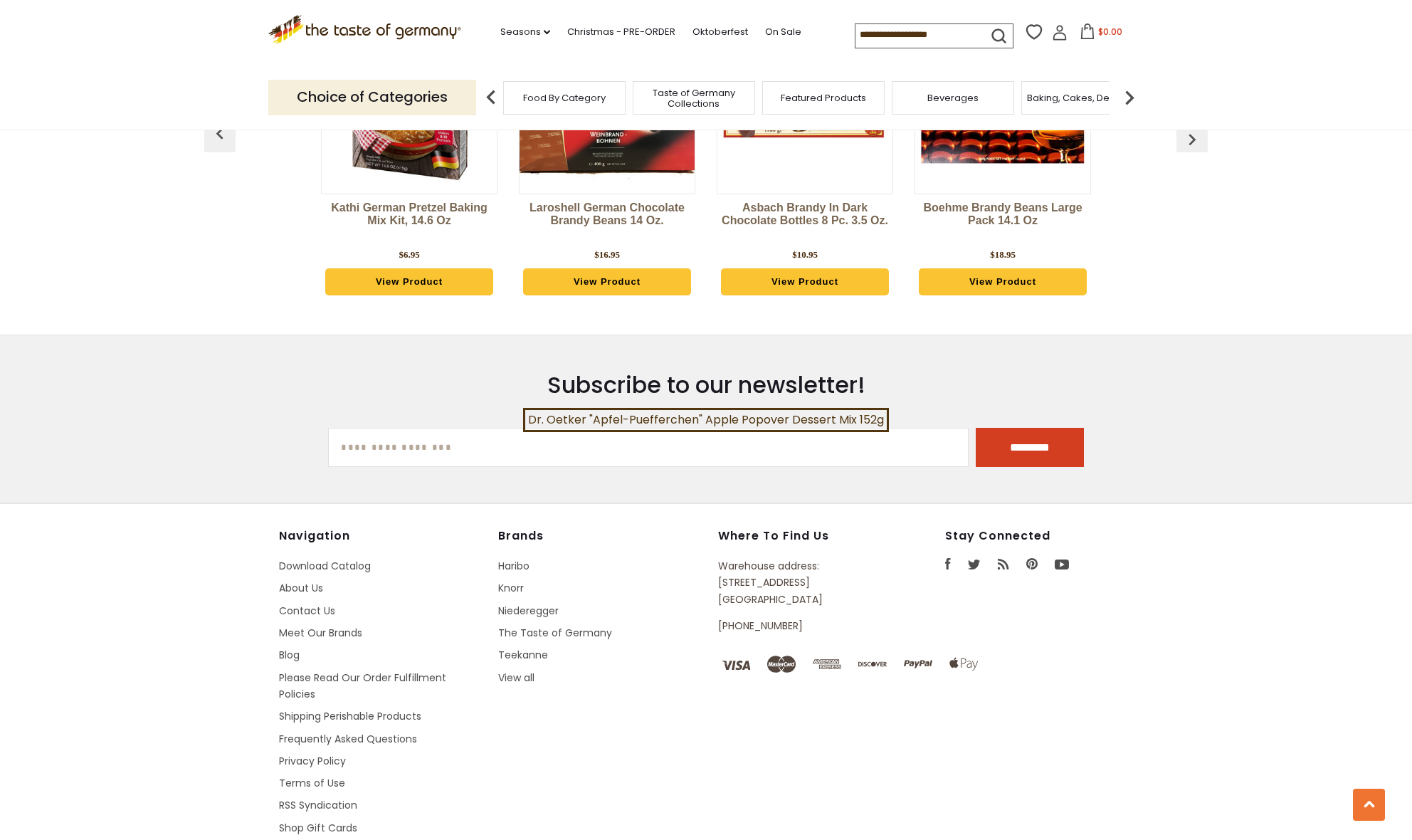
scroll to position [3716, 0]
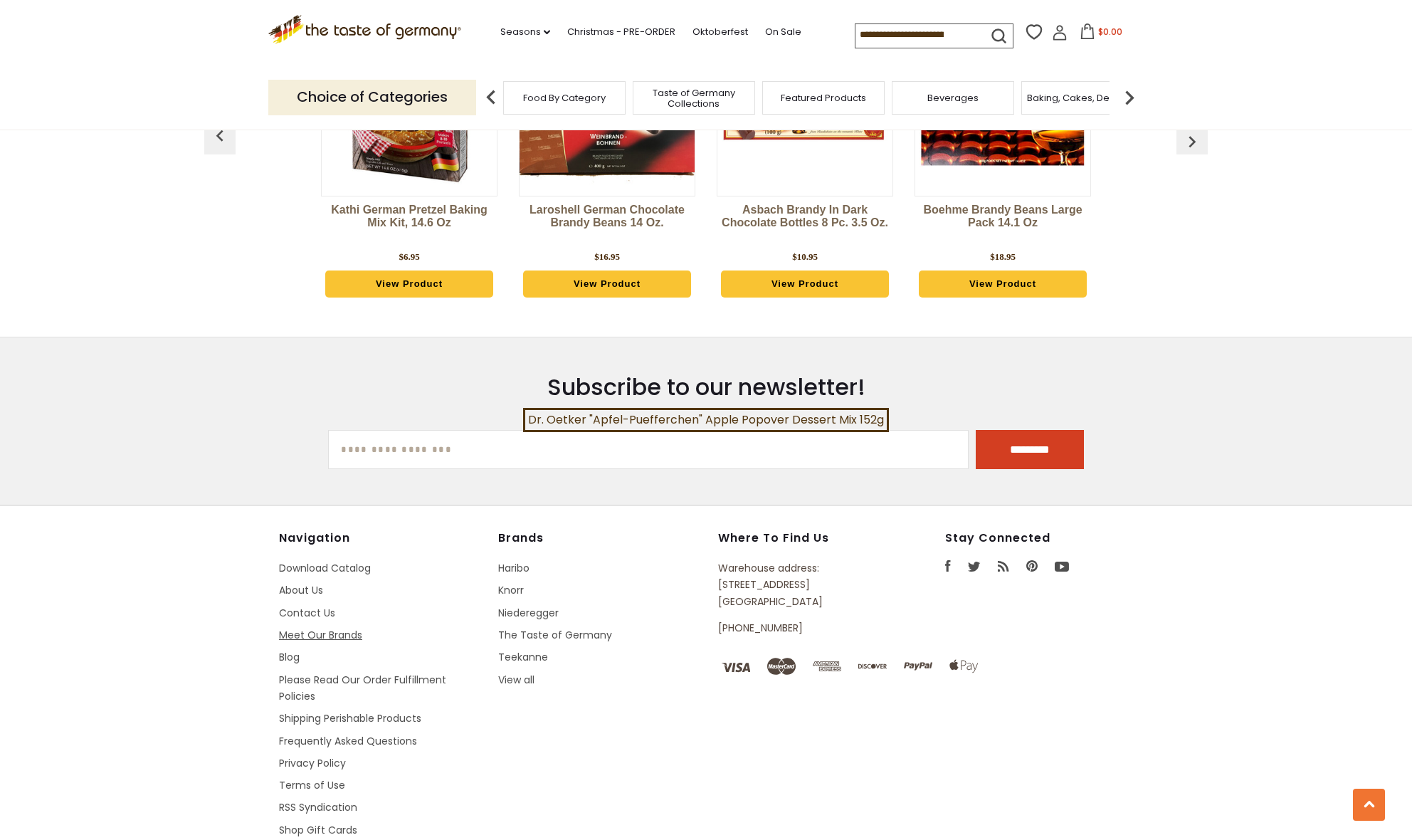
click at [344, 628] on link "Meet Our Brands" at bounding box center [321, 635] width 83 height 14
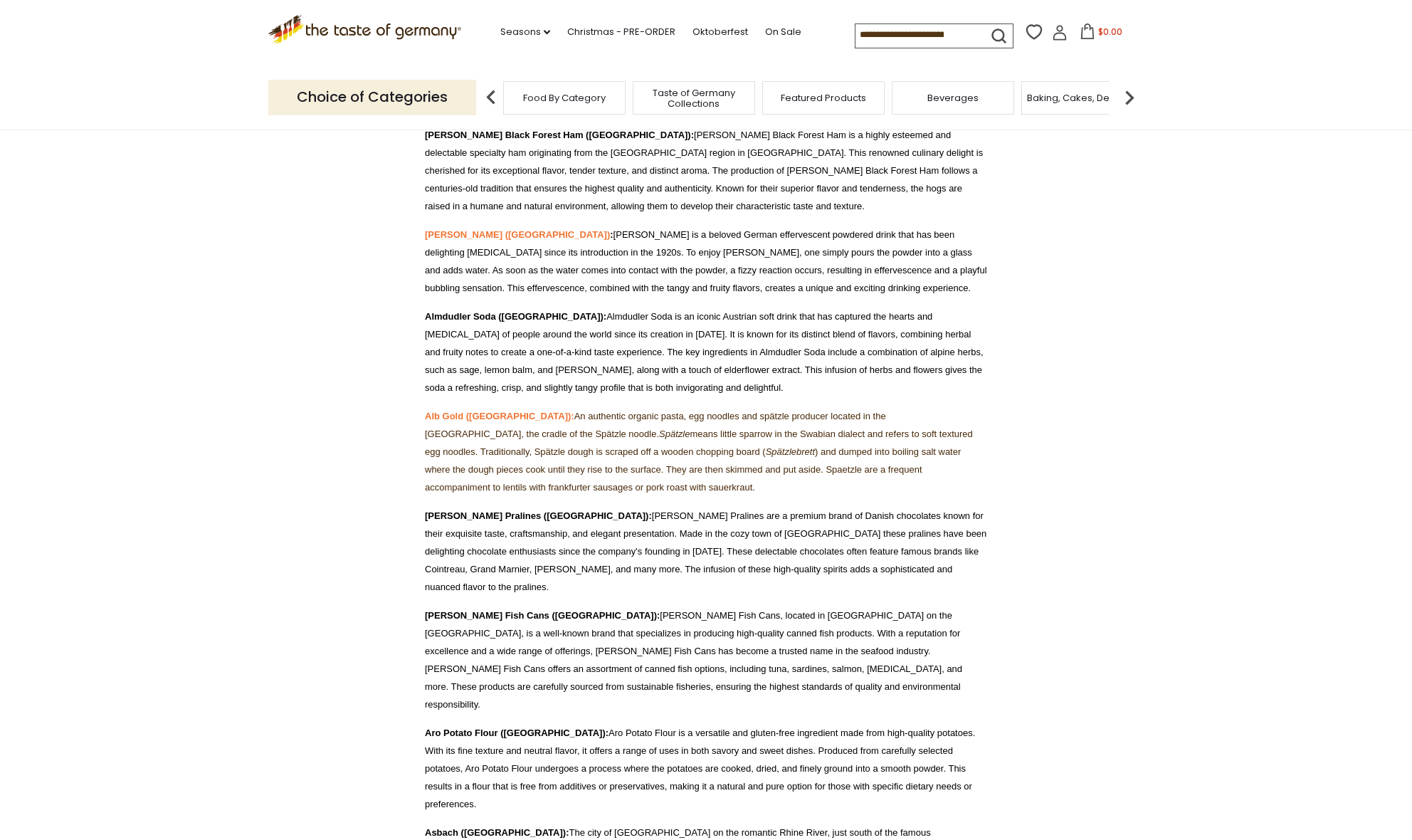
scroll to position [484, 0]
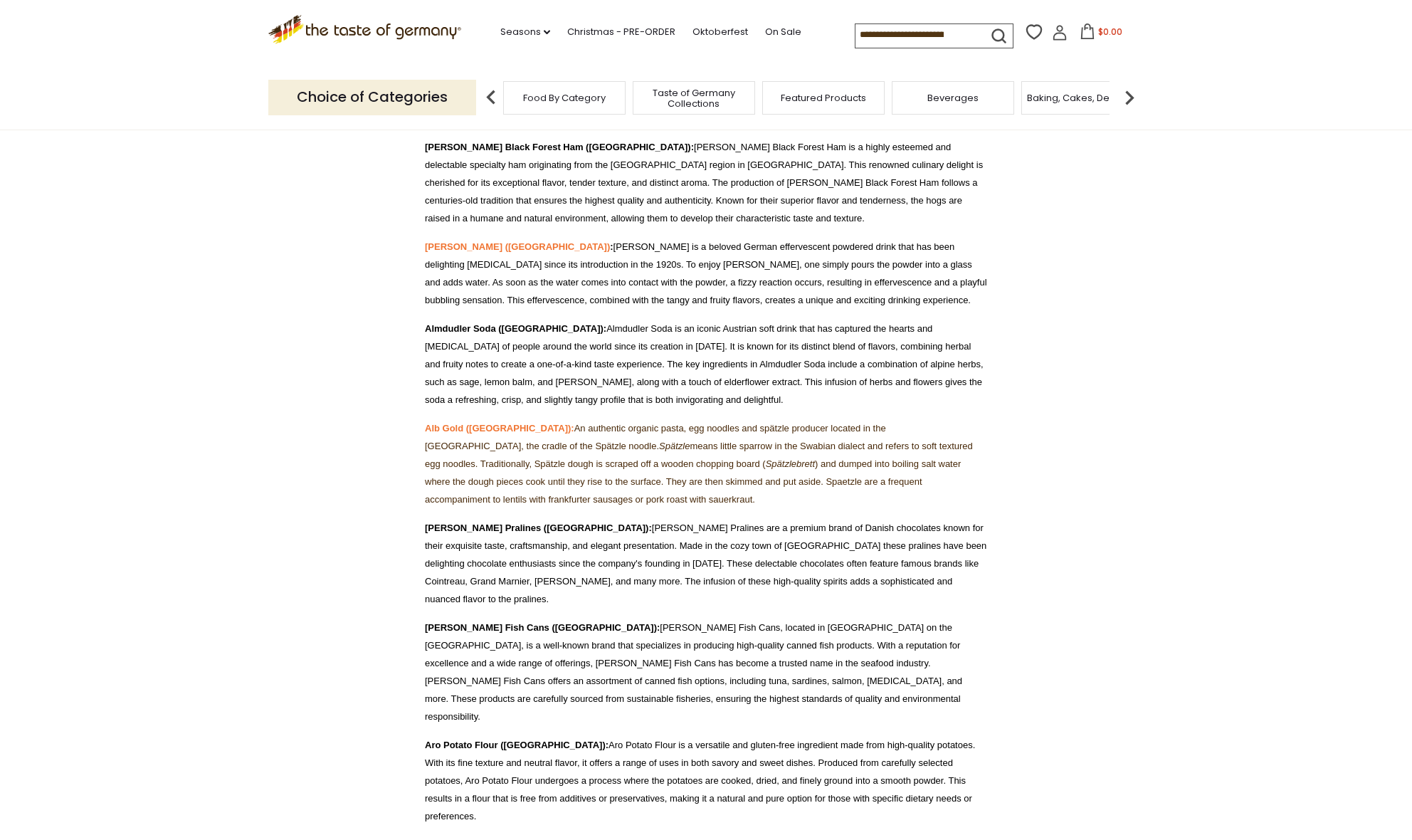
click at [540, 95] on span "Food By Category" at bounding box center [565, 97] width 83 height 11
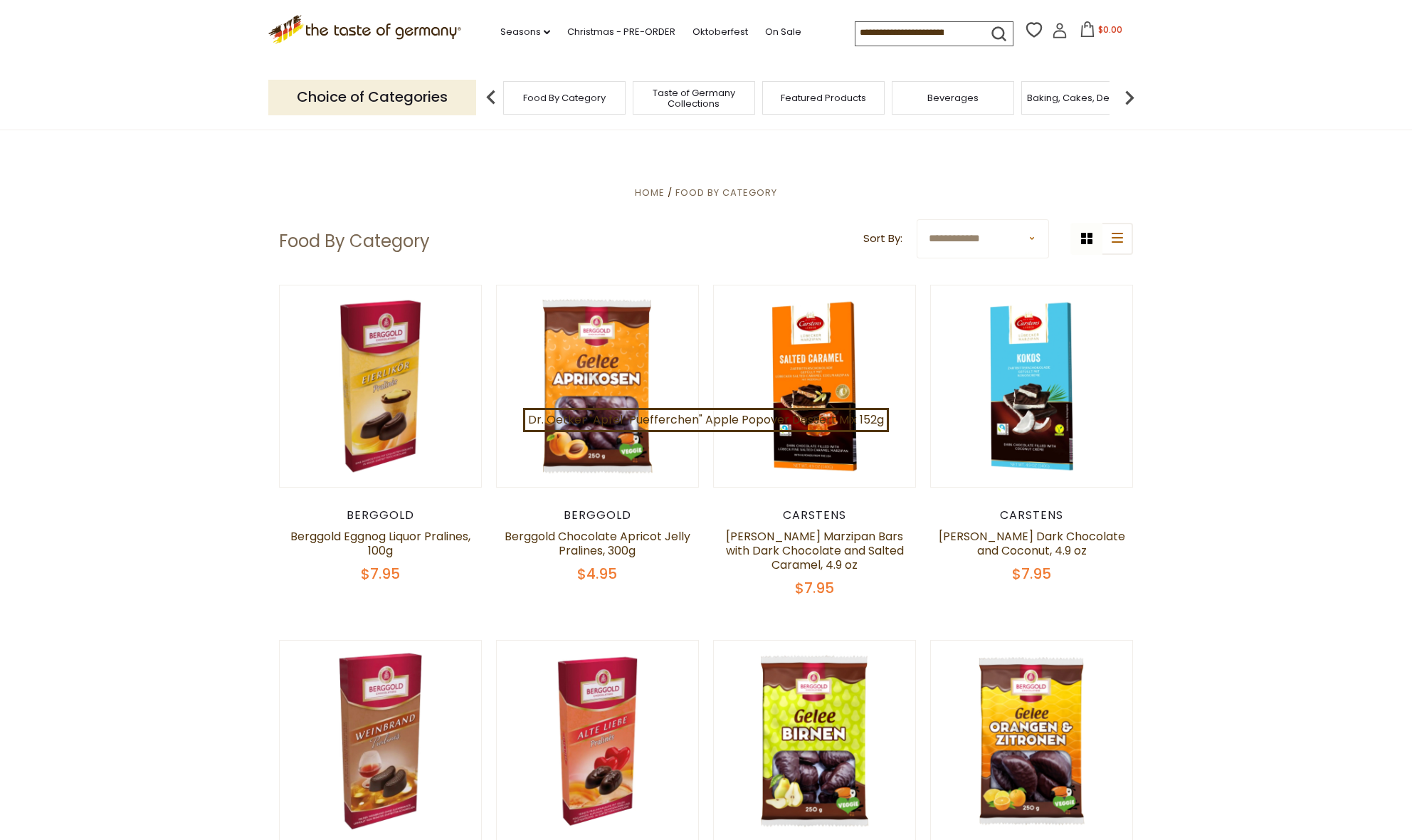
click at [1130, 94] on img at bounding box center [1129, 97] width 28 height 28
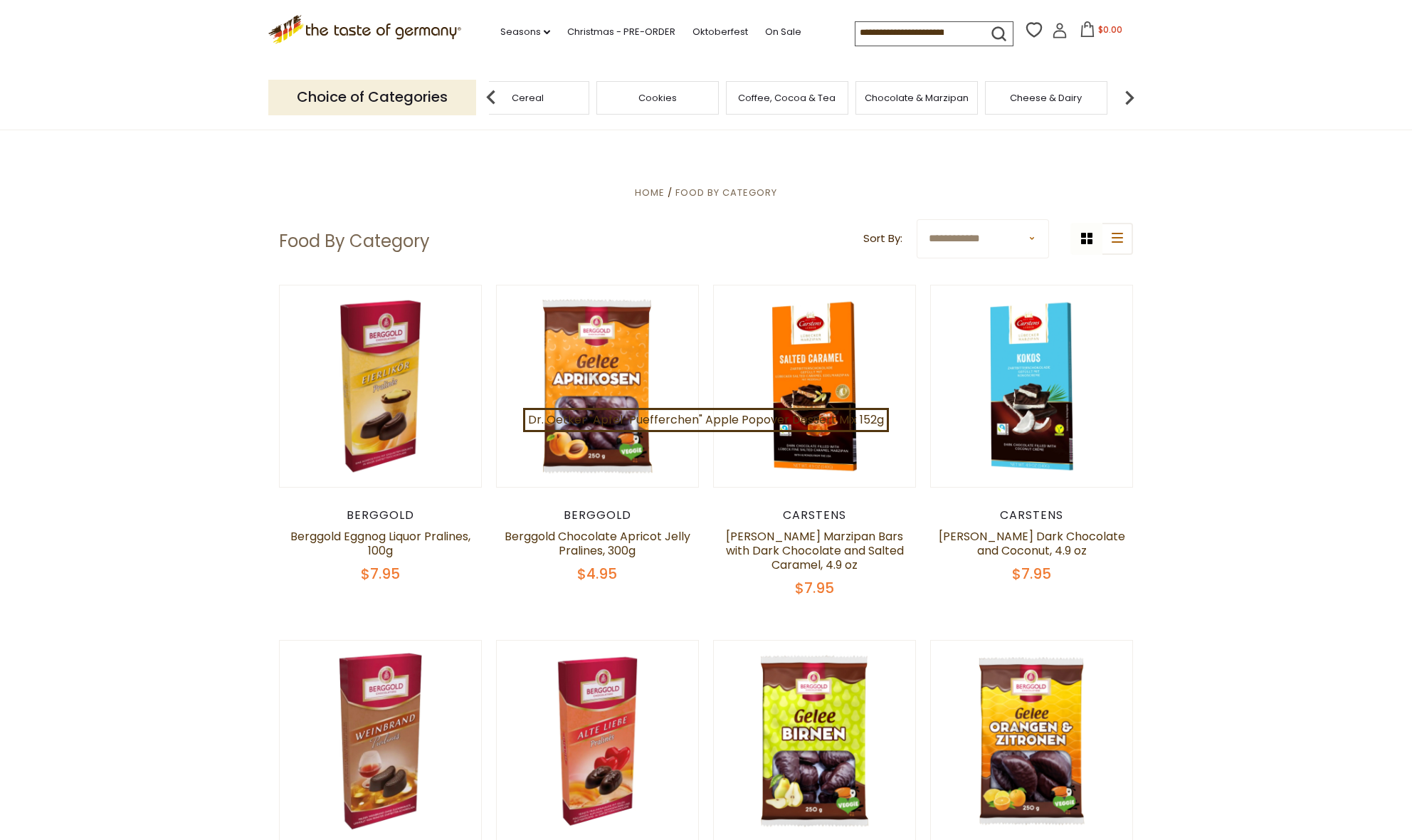
click at [1130, 94] on img at bounding box center [1129, 97] width 28 height 28
click at [827, 108] on div "Condiments, Seasonings" at bounding box center [798, 97] width 122 height 33
click at [793, 92] on span "Condiments, Seasonings" at bounding box center [799, 98] width 114 height 21
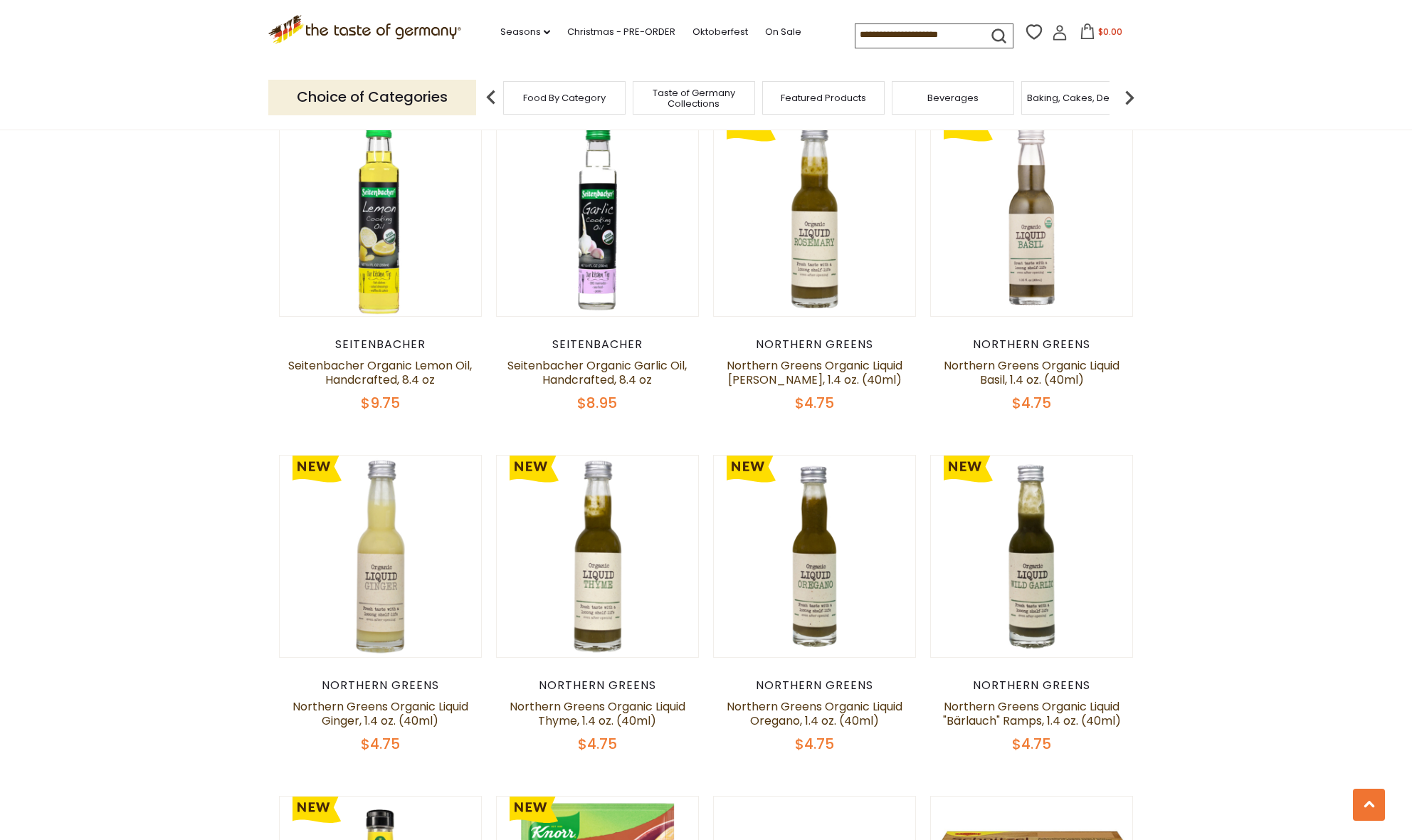
scroll to position [2635, 0]
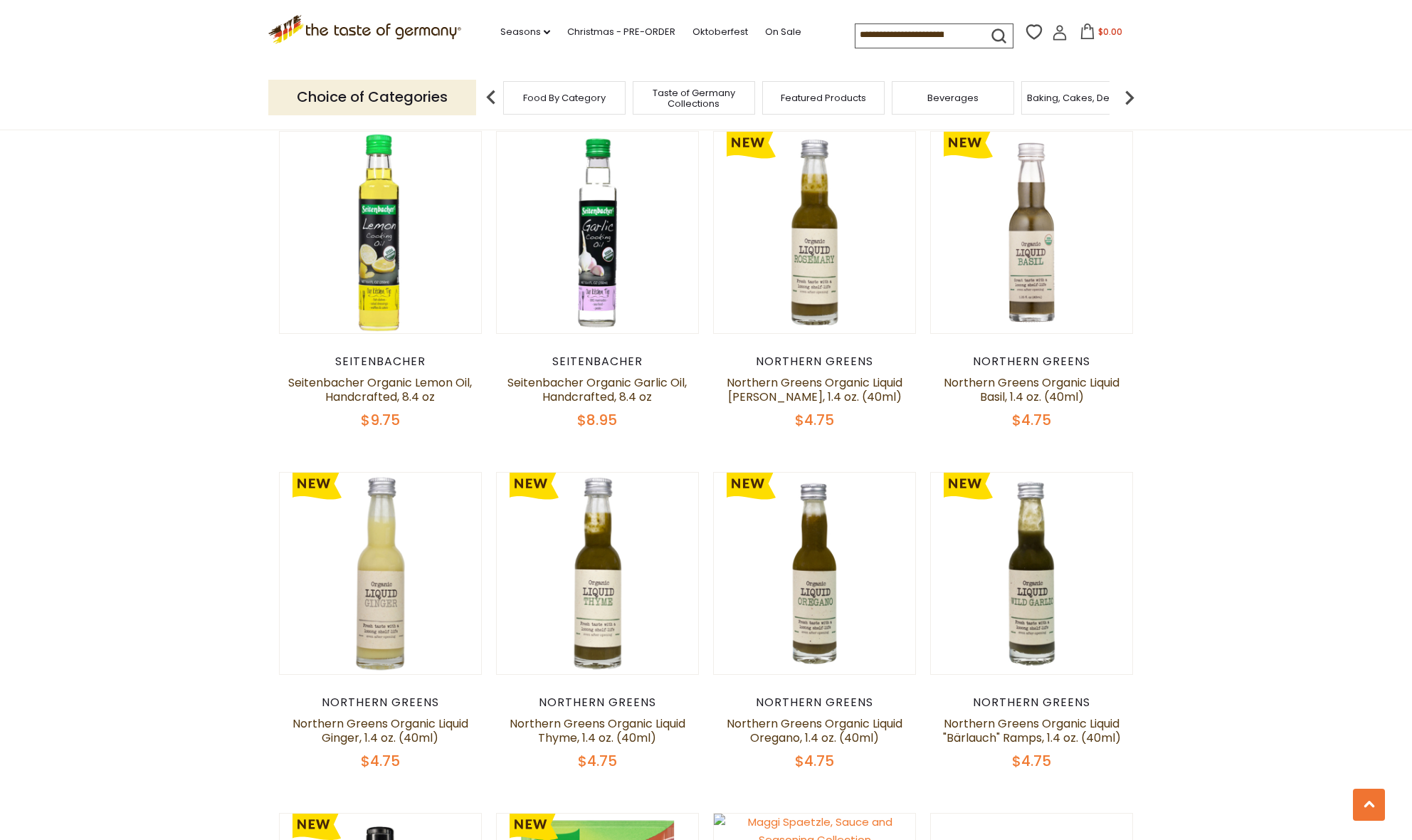
click at [1131, 91] on img at bounding box center [1129, 97] width 28 height 28
click at [1131, 90] on img at bounding box center [1129, 97] width 28 height 28
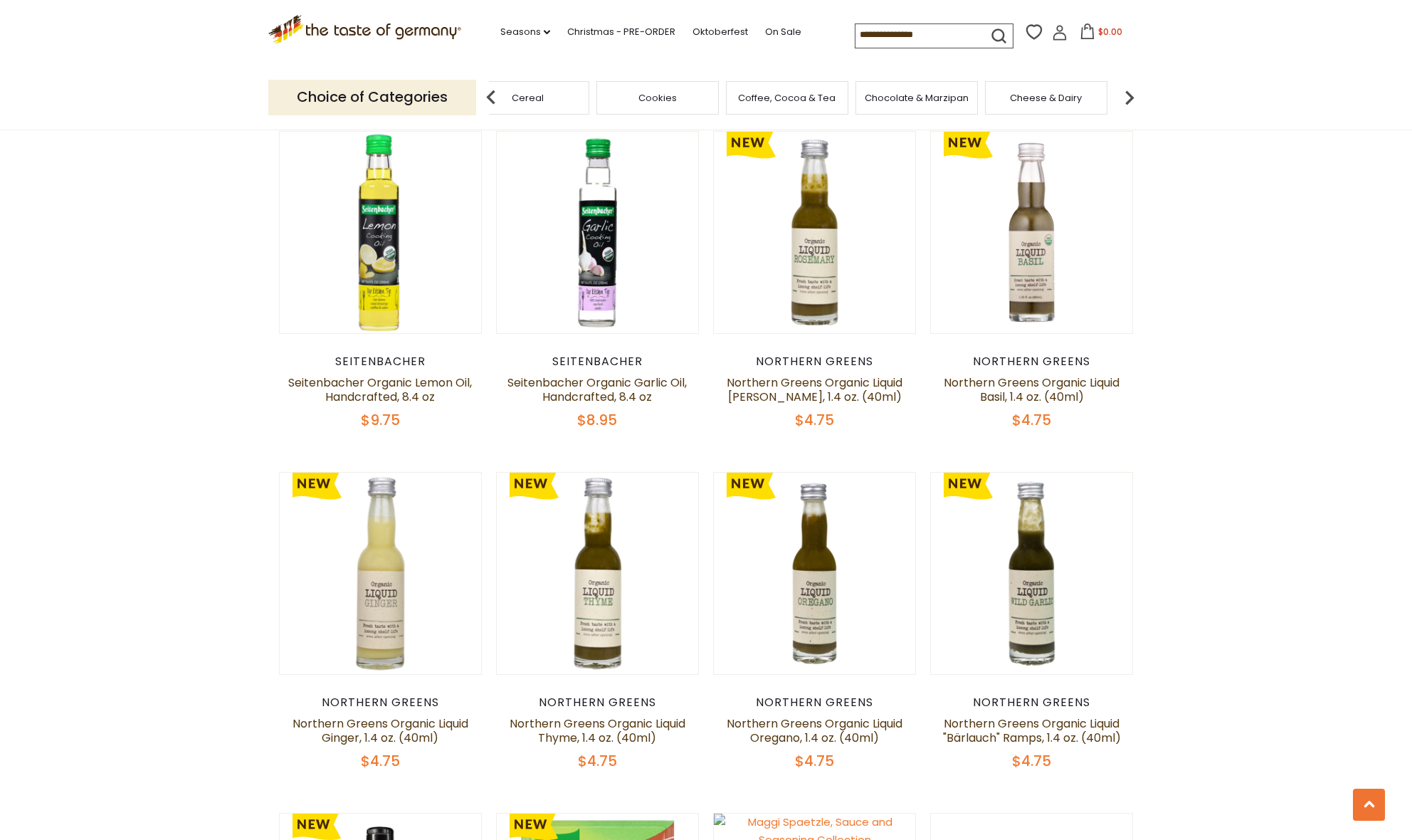
click at [1131, 90] on img at bounding box center [1129, 97] width 28 height 28
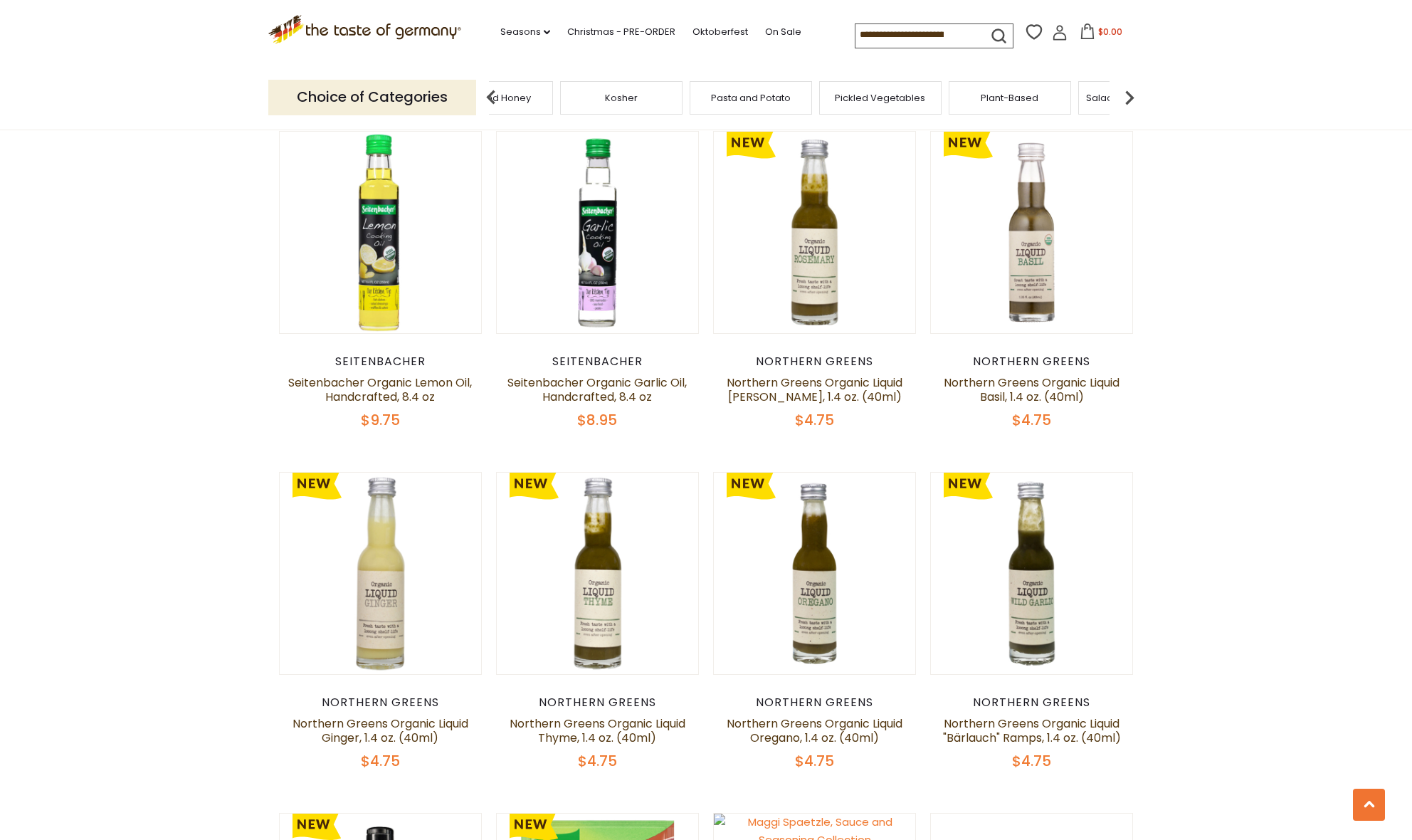
click at [1131, 90] on img at bounding box center [1129, 97] width 28 height 28
click at [650, 97] on span "Sausages" at bounding box center [645, 97] width 47 height 11
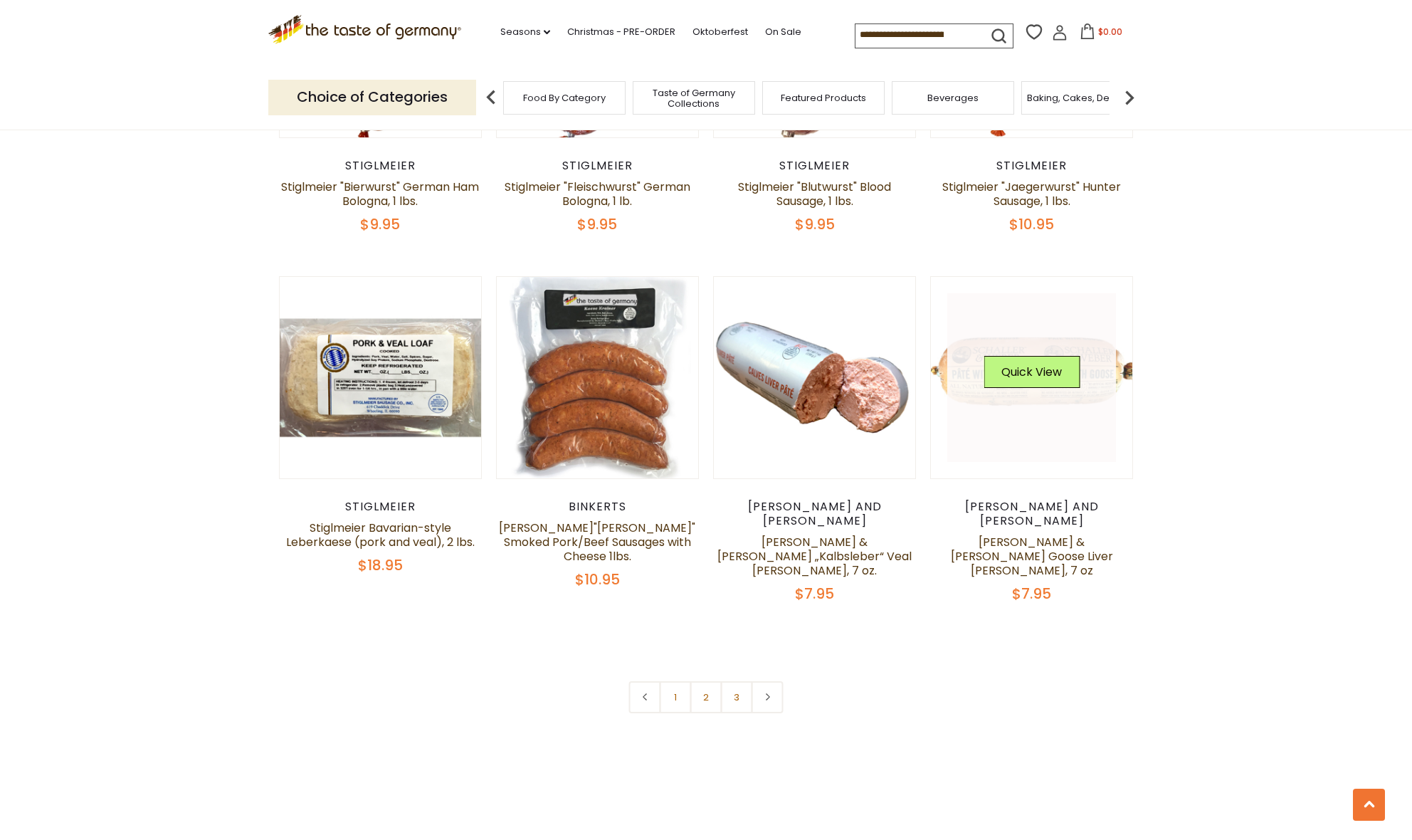
scroll to position [3318, 0]
